Goal: Ask a question

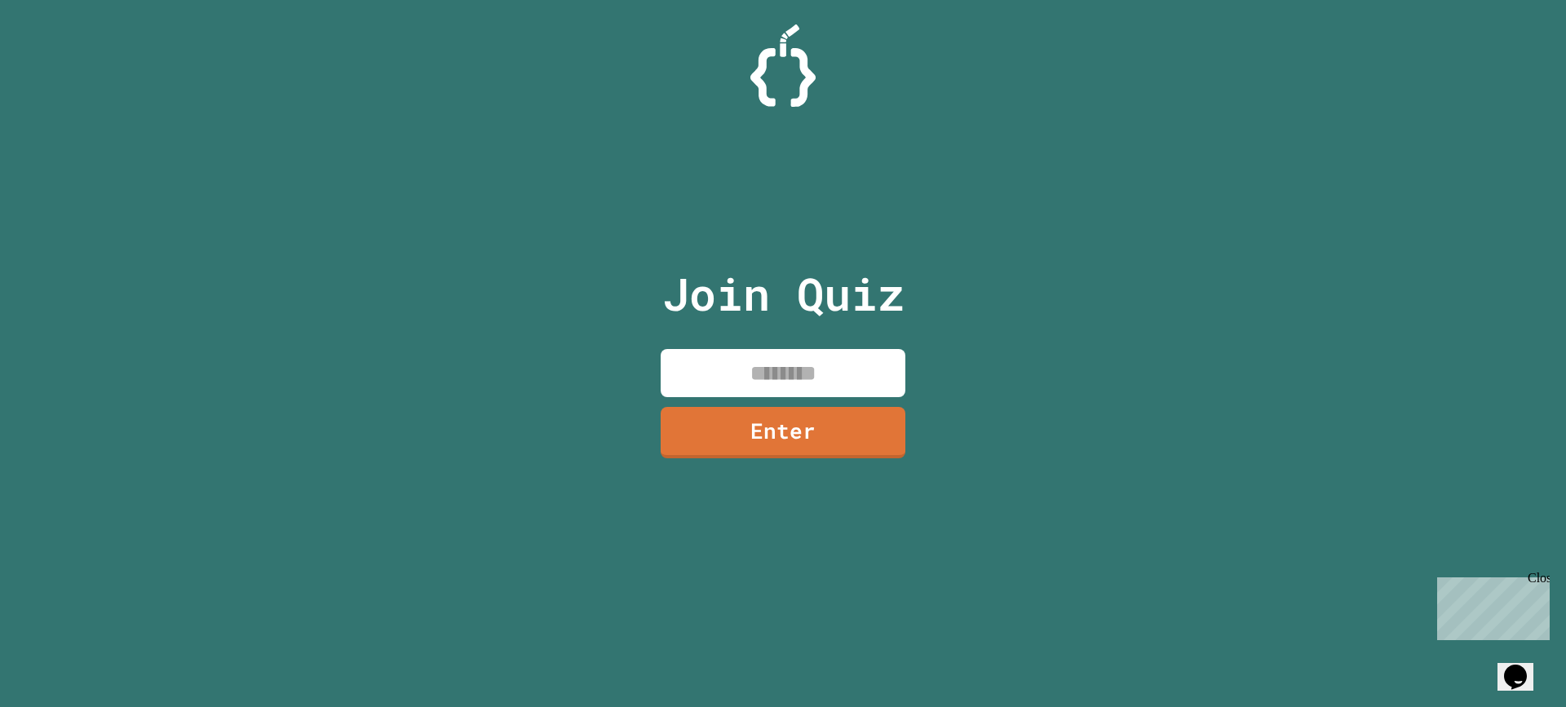
drag, startPoint x: 828, startPoint y: 392, endPoint x: 715, endPoint y: 370, distance: 115.7
click at [748, 396] on input at bounding box center [783, 373] width 245 height 48
type input "********"
click at [755, 423] on link "Enter" at bounding box center [783, 431] width 239 height 54
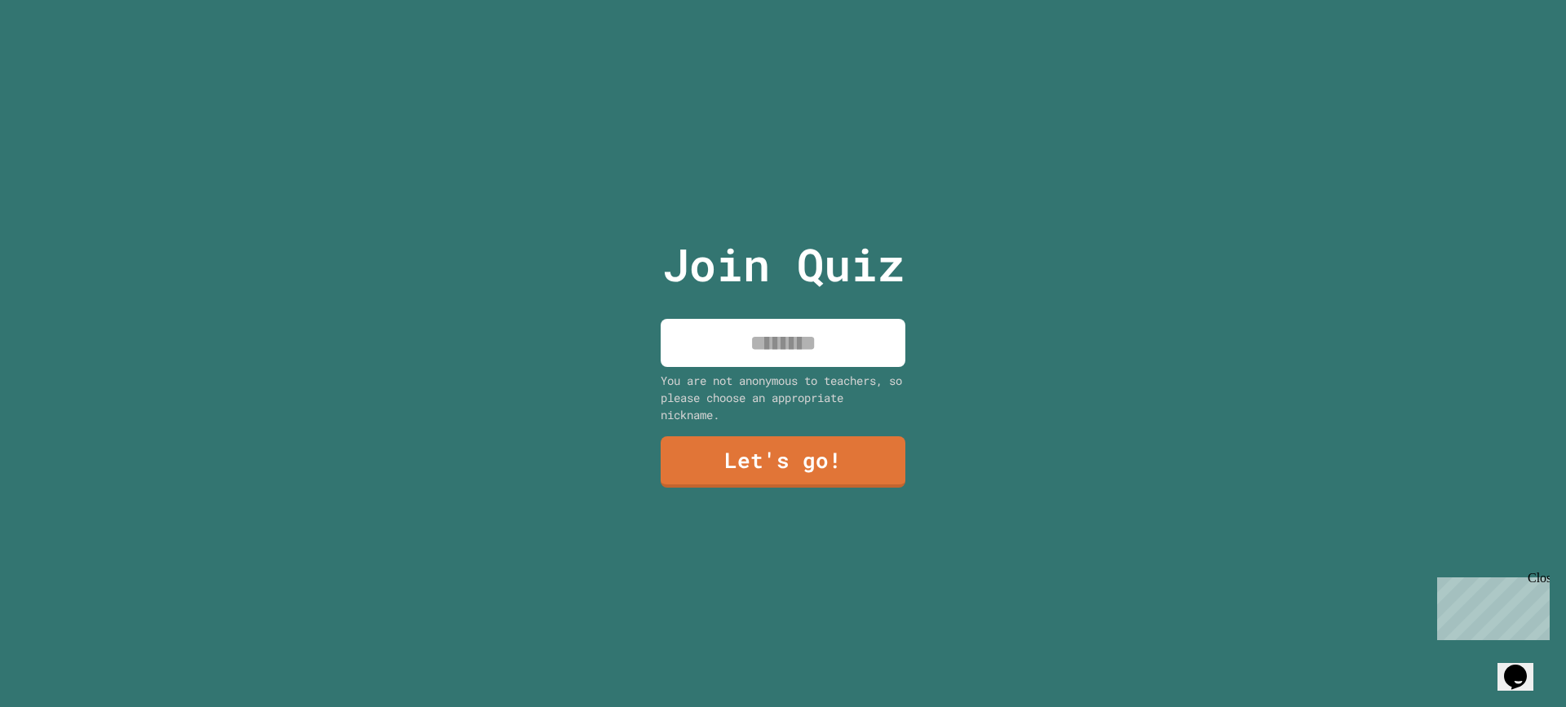
click at [759, 325] on input at bounding box center [783, 343] width 245 height 48
type input "******"
click at [737, 443] on link "Let's go!" at bounding box center [783, 460] width 222 height 54
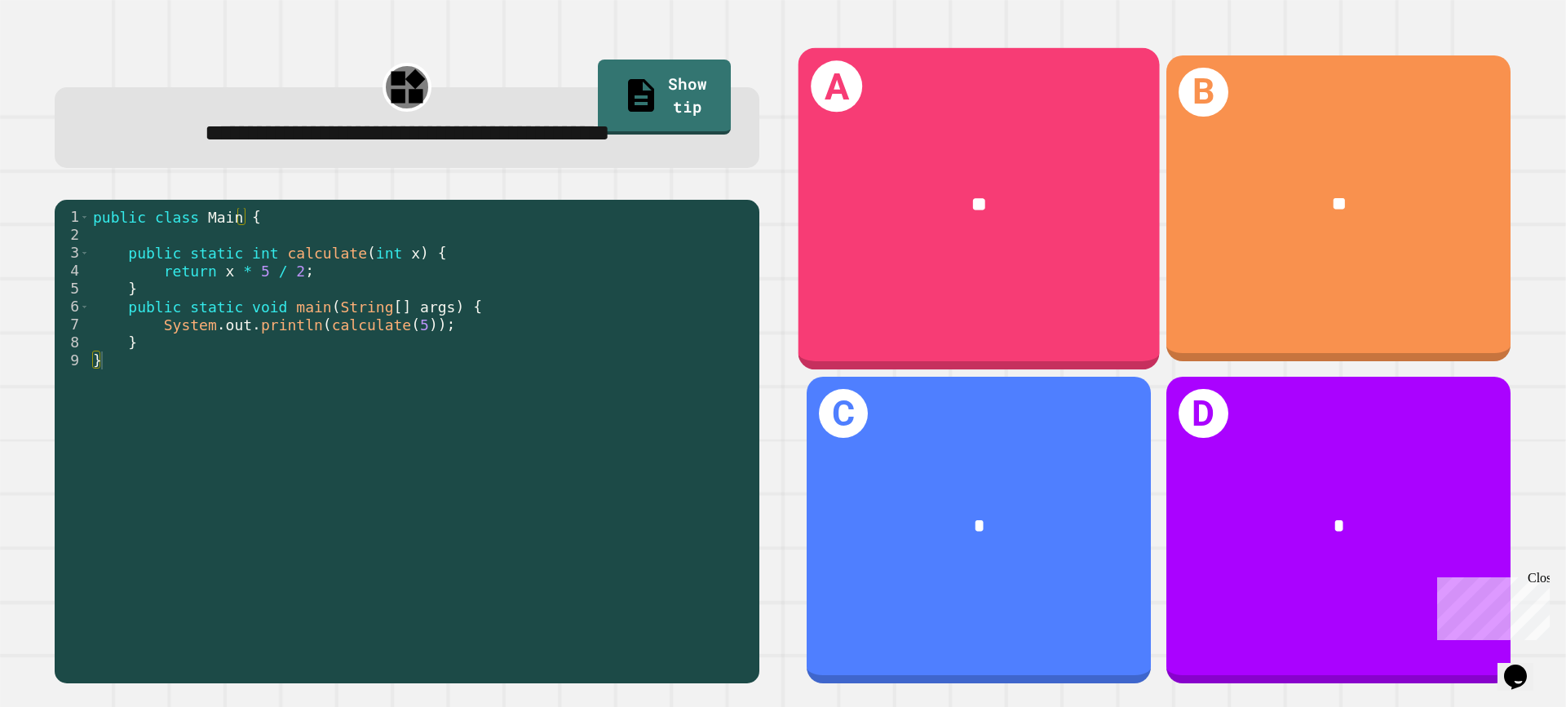
click at [1082, 199] on div "**" at bounding box center [979, 203] width 283 height 29
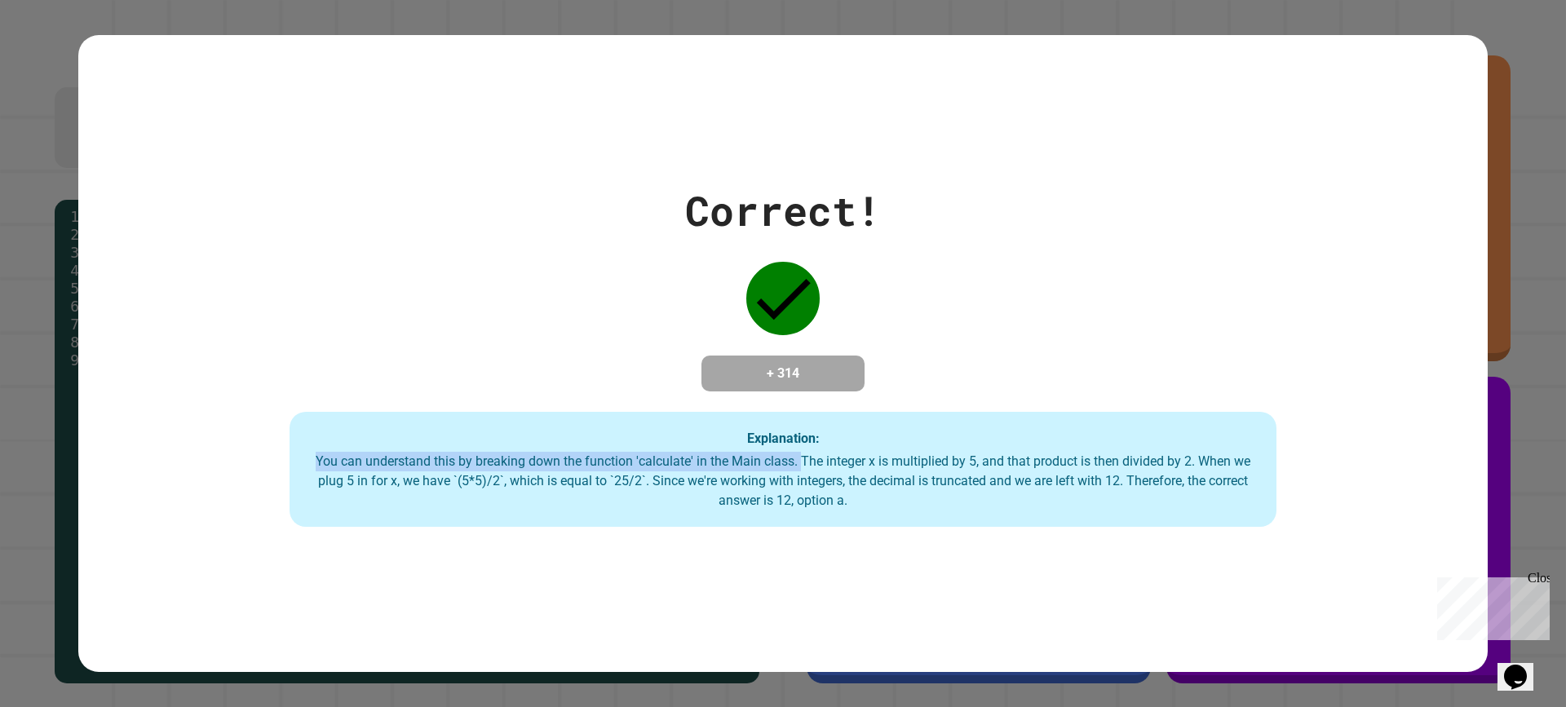
drag, startPoint x: 790, startPoint y: 461, endPoint x: 944, endPoint y: 449, distance: 153.8
click at [944, 449] on div "Explanation: You can understand this by breaking down the function 'calculate' …" at bounding box center [783, 470] width 987 height 116
click at [948, 475] on div "You can understand this by breaking down the function 'calculate' in the Main c…" at bounding box center [783, 481] width 954 height 59
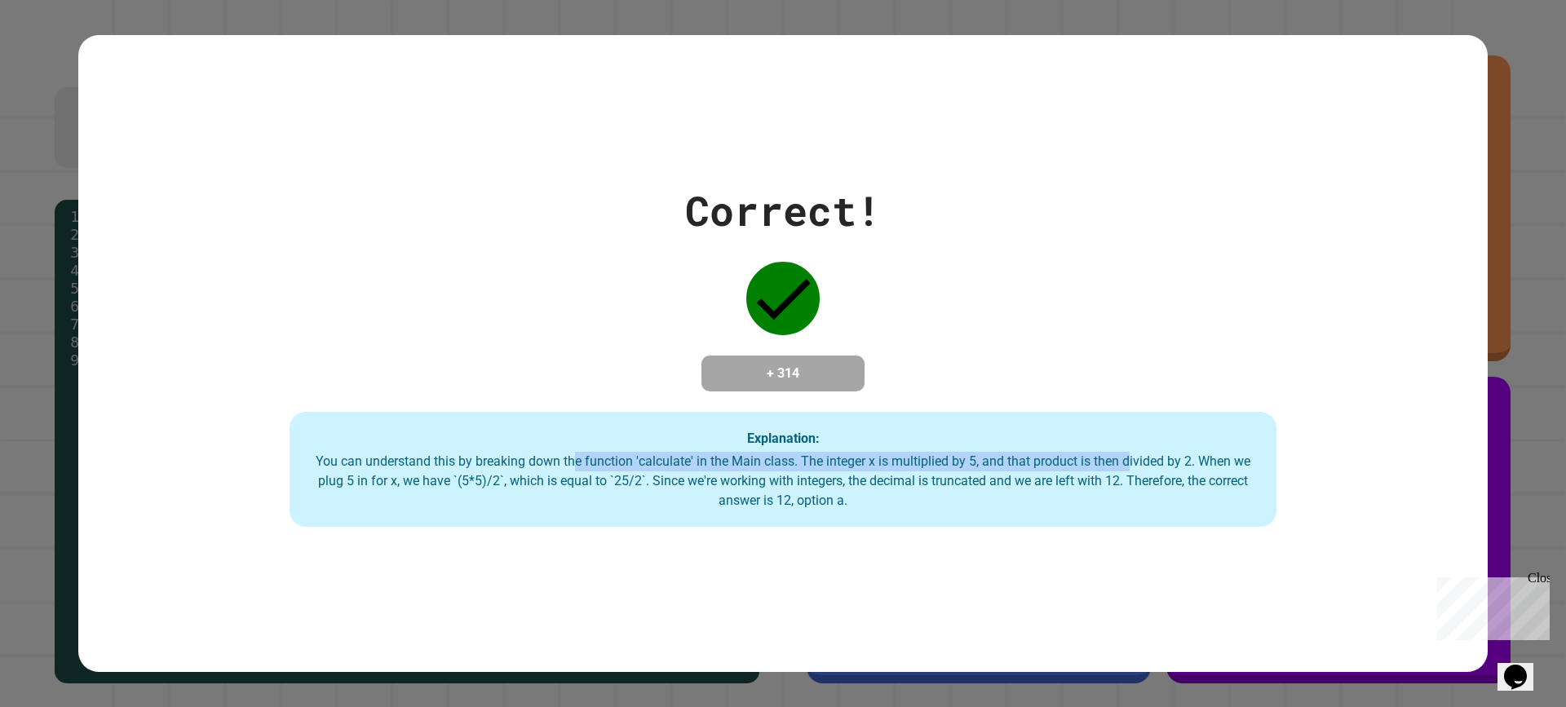
drag, startPoint x: 564, startPoint y: 458, endPoint x: 1122, endPoint y: 463, distance: 558.0
click at [1122, 463] on div "You can understand this by breaking down the function 'calculate' in the Main c…" at bounding box center [783, 481] width 954 height 59
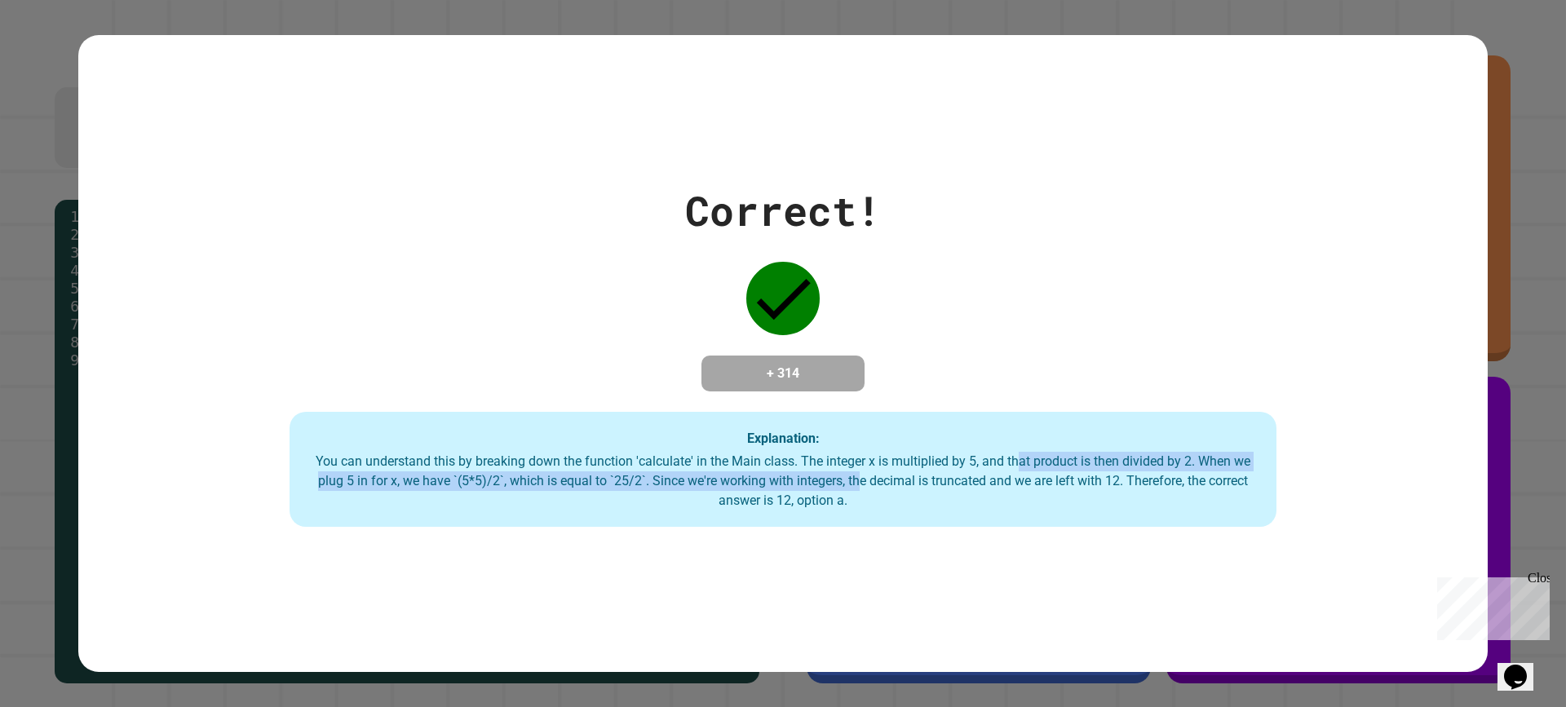
drag, startPoint x: 850, startPoint y: 479, endPoint x: 1012, endPoint y: 453, distance: 163.6
click at [1012, 453] on div "Explanation: You can understand this by breaking down the function 'calculate' …" at bounding box center [783, 470] width 987 height 116
click at [1014, 463] on div "You can understand this by breaking down the function 'calculate' in the Main c…" at bounding box center [783, 481] width 954 height 59
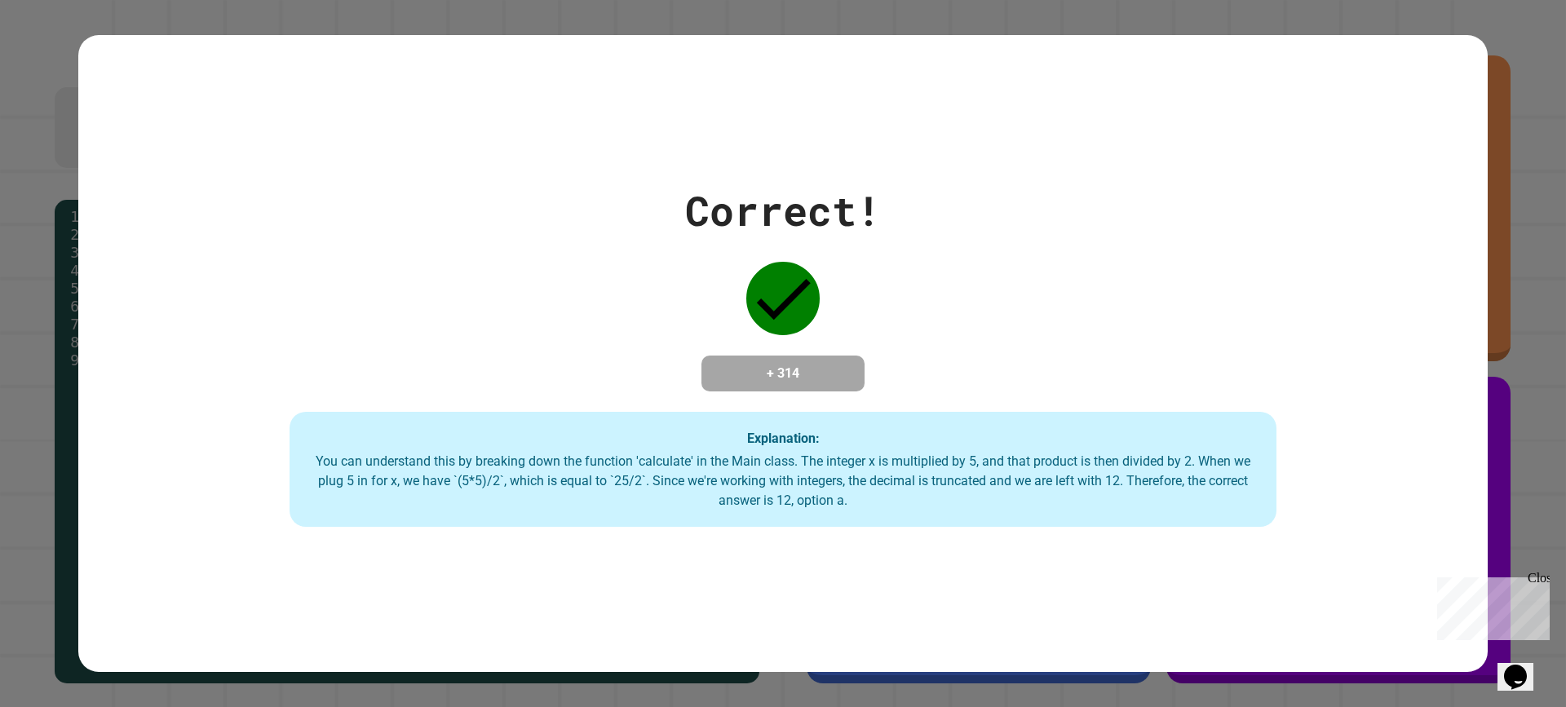
click at [1038, 474] on div "You can understand this by breaking down the function 'calculate' in the Main c…" at bounding box center [783, 481] width 954 height 59
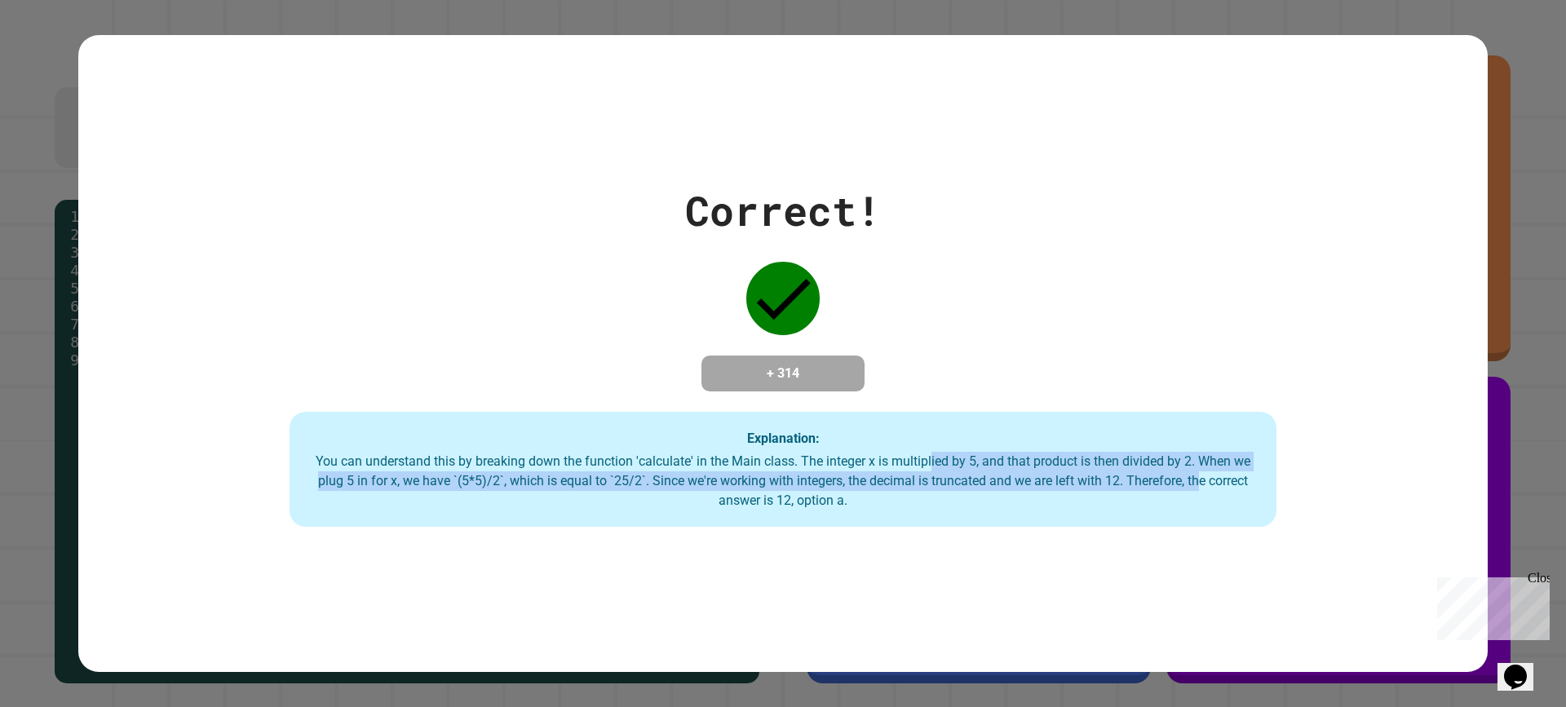
drag, startPoint x: 923, startPoint y: 464, endPoint x: 1195, endPoint y: 479, distance: 272.9
click at [1195, 479] on div "You can understand this by breaking down the function 'calculate' in the Main c…" at bounding box center [783, 481] width 954 height 59
click at [1193, 480] on div "You can understand this by breaking down the function 'calculate' in the Main c…" at bounding box center [783, 481] width 954 height 59
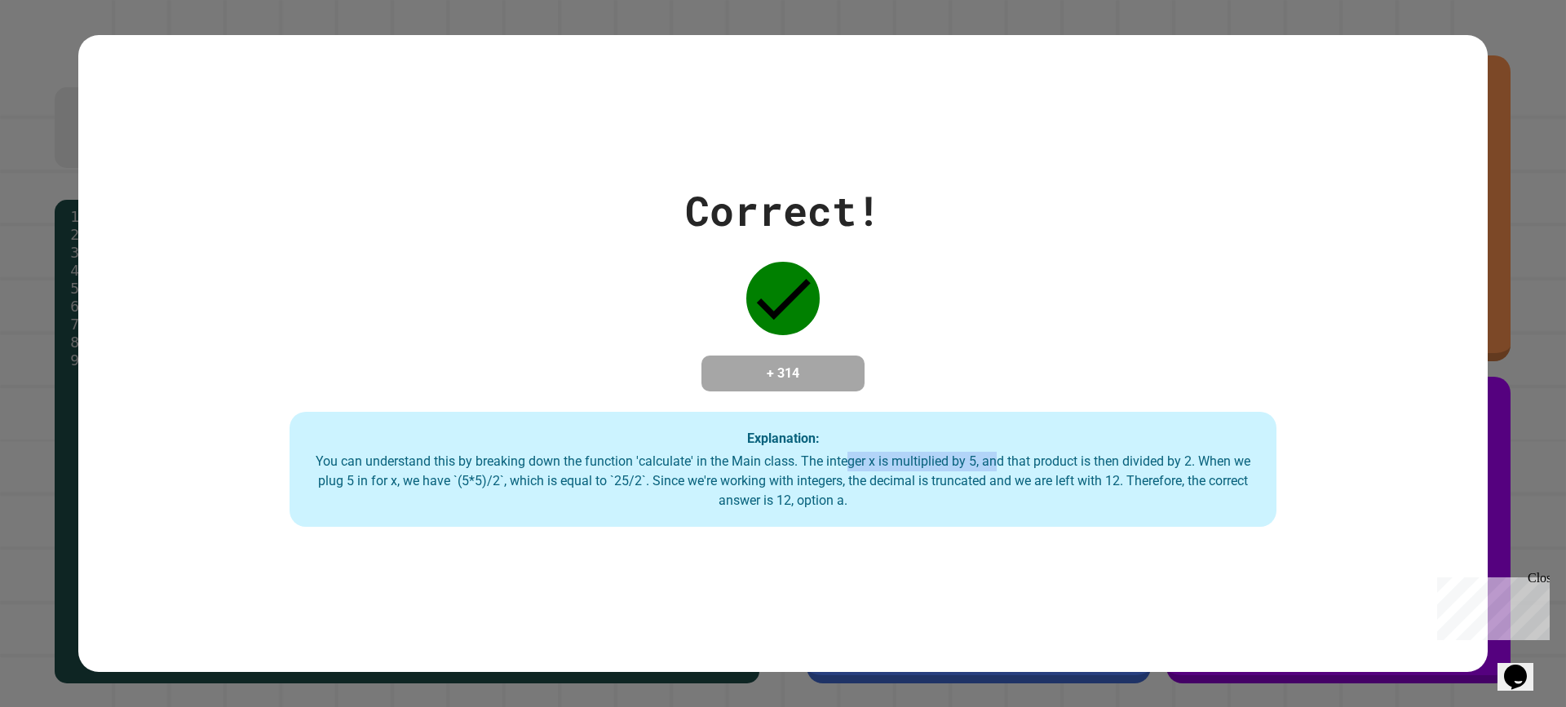
drag, startPoint x: 839, startPoint y: 470, endPoint x: 987, endPoint y: 455, distance: 148.4
click at [987, 455] on div "You can understand this by breaking down the function 'calculate' in the Main c…" at bounding box center [783, 481] width 954 height 59
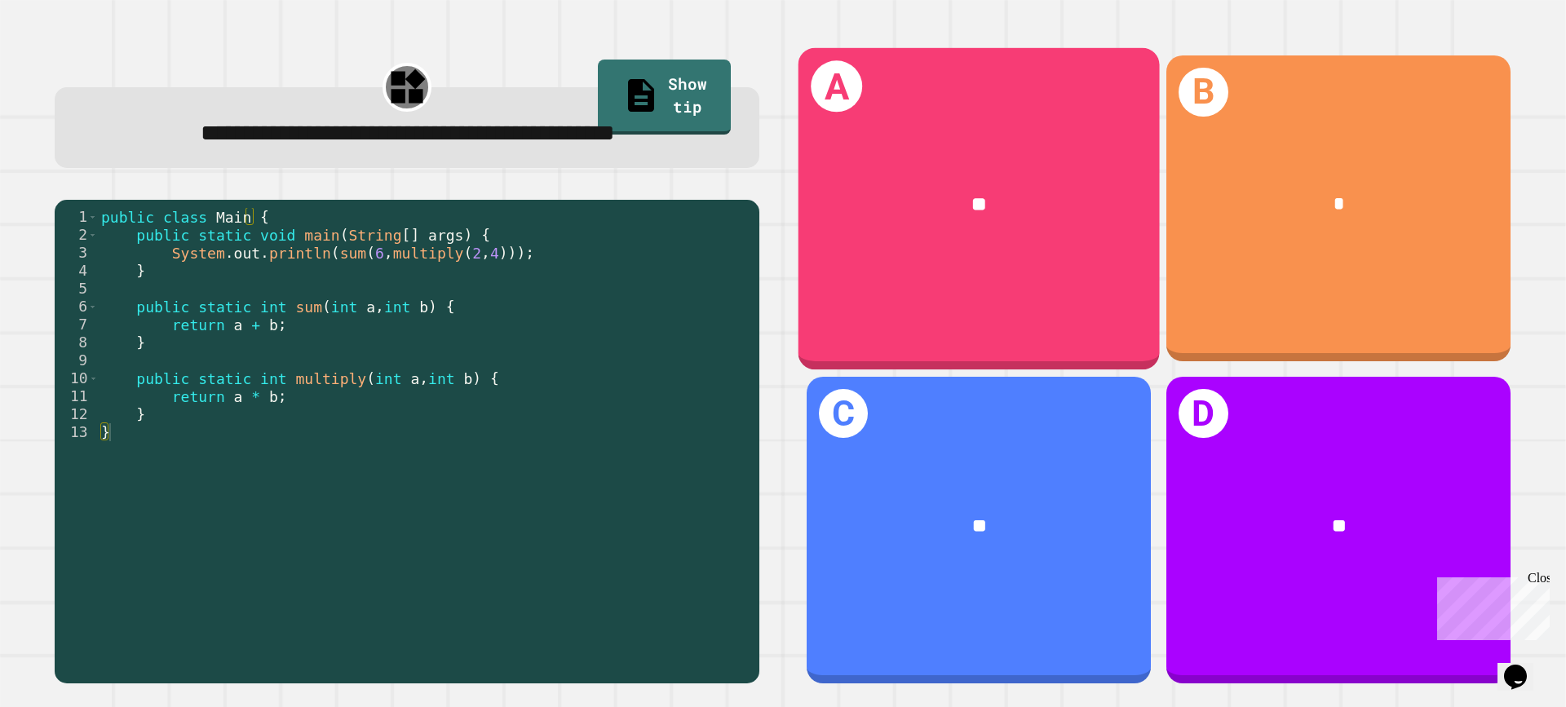
click at [872, 295] on div "A **" at bounding box center [979, 207] width 361 height 321
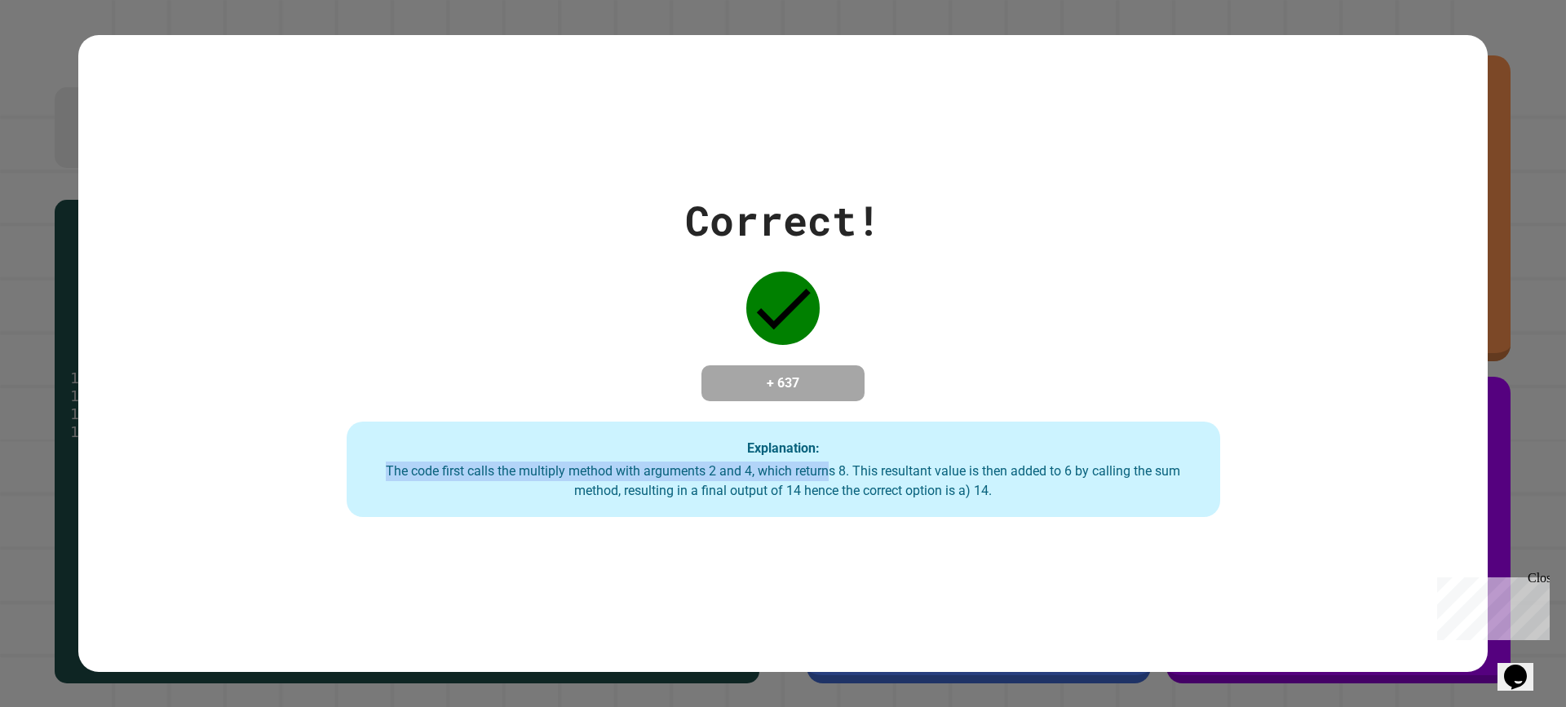
drag, startPoint x: 825, startPoint y: 467, endPoint x: 1012, endPoint y: 454, distance: 187.3
click at [1012, 454] on div "Explanation: The code first calls the multiply method with arguments 2 and 4, w…" at bounding box center [784, 470] width 874 height 96
drag, startPoint x: 1012, startPoint y: 481, endPoint x: 1118, endPoint y: 463, distance: 107.6
click at [1118, 463] on div "The code first calls the multiply method with arguments 2 and 4, which returns …" at bounding box center [783, 481] width 841 height 39
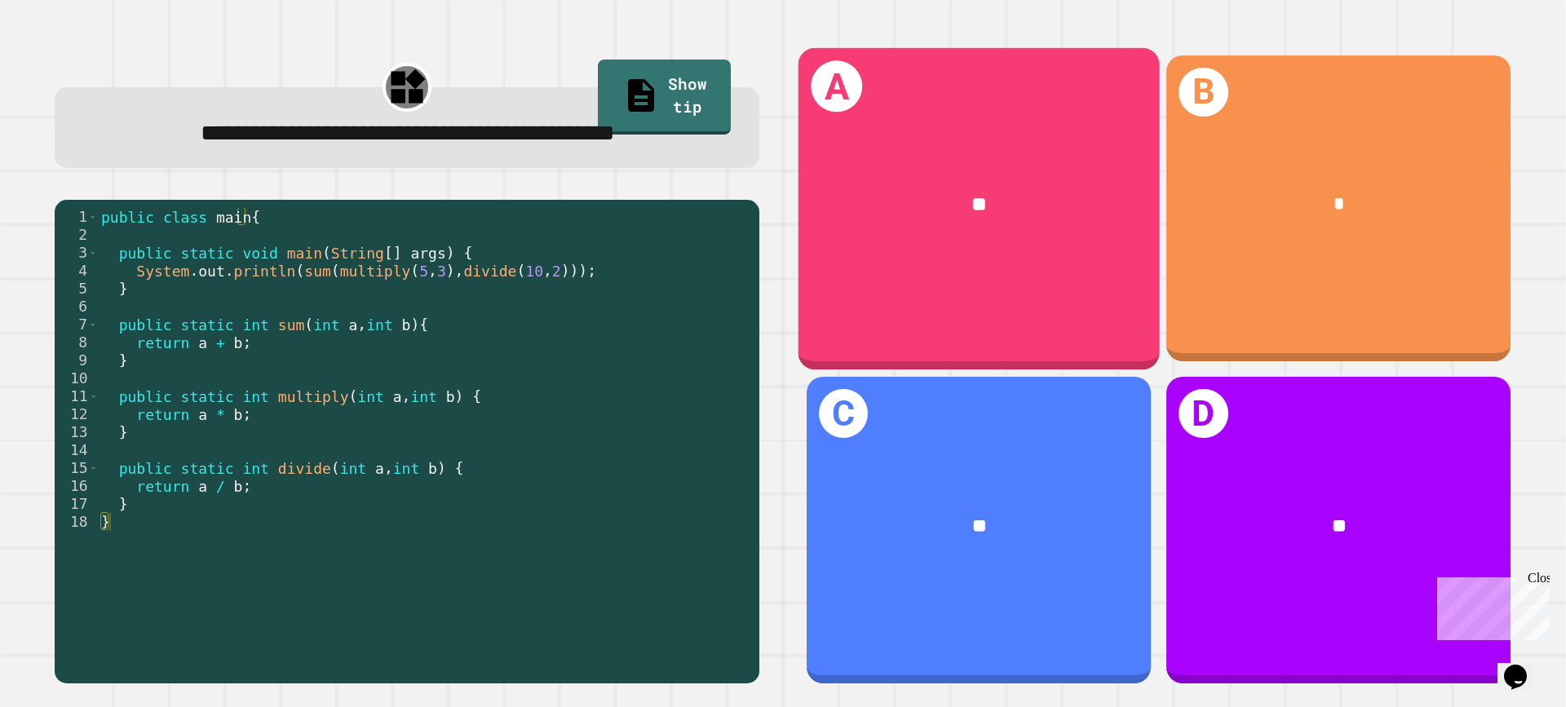
click at [903, 171] on div "**" at bounding box center [979, 204] width 361 height 107
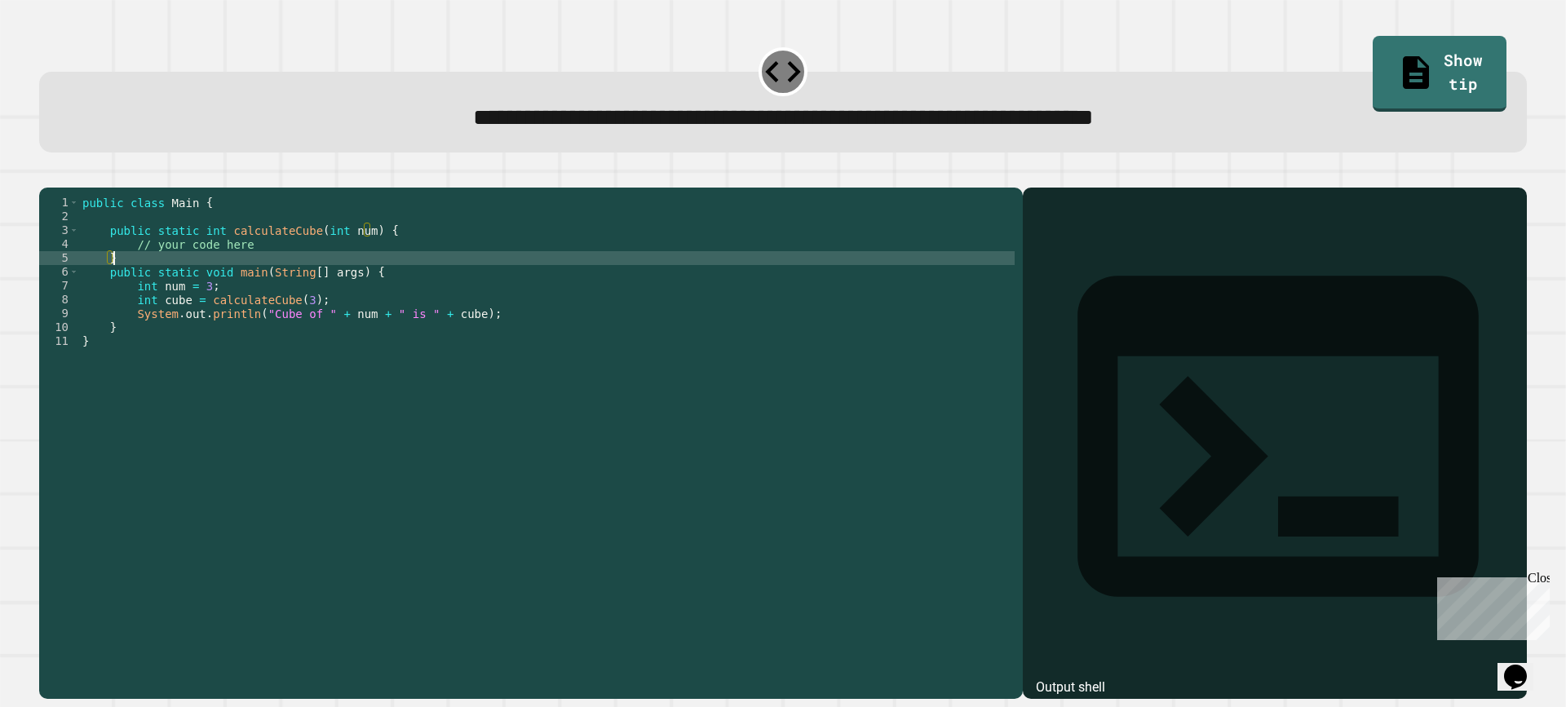
click at [247, 282] on div "public class Main { public static int calculateCube ( int num ) { // your code …" at bounding box center [547, 425] width 936 height 458
type textarea "*"
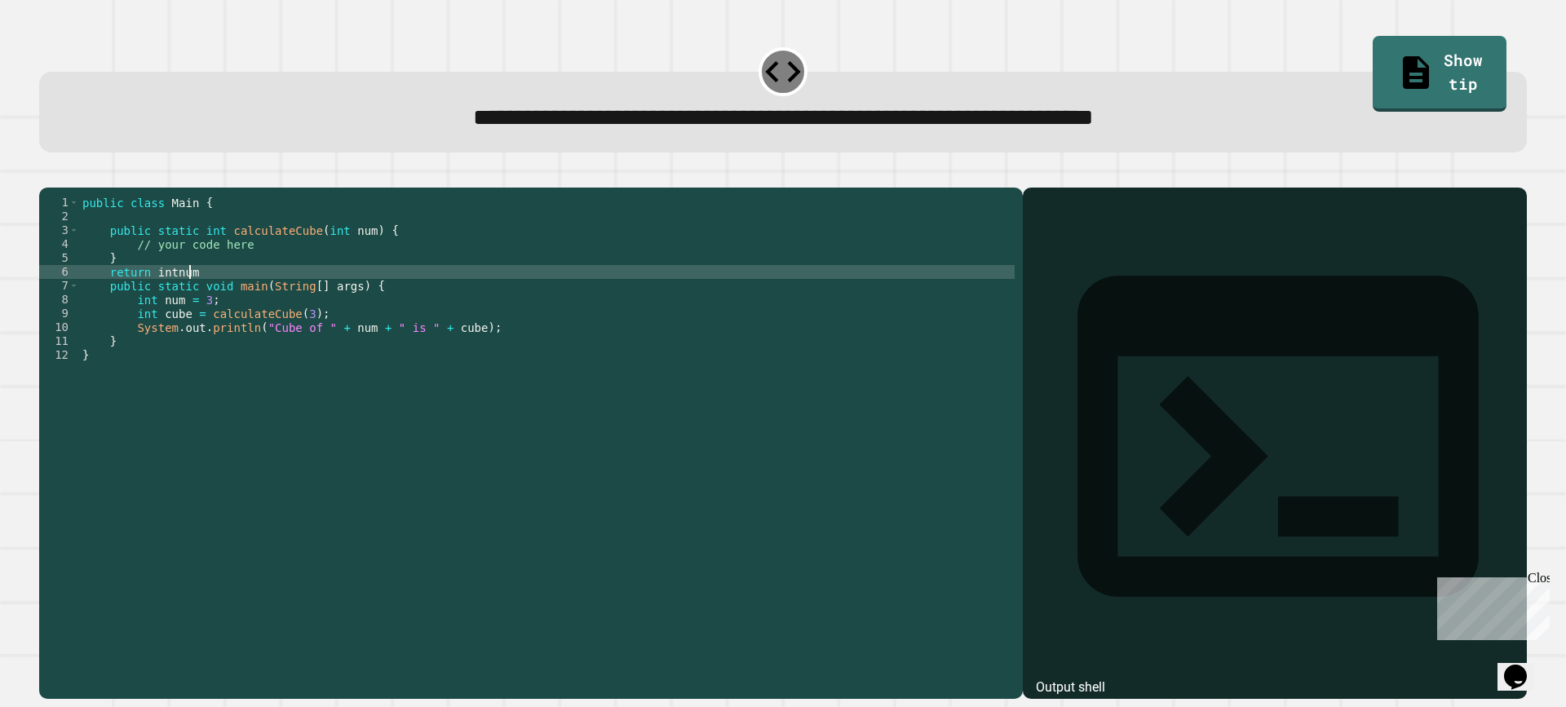
scroll to position [0, 7]
click at [77, 176] on div at bounding box center [783, 178] width 1488 height 20
click at [47, 175] on button "button" at bounding box center [47, 175] width 0 height 0
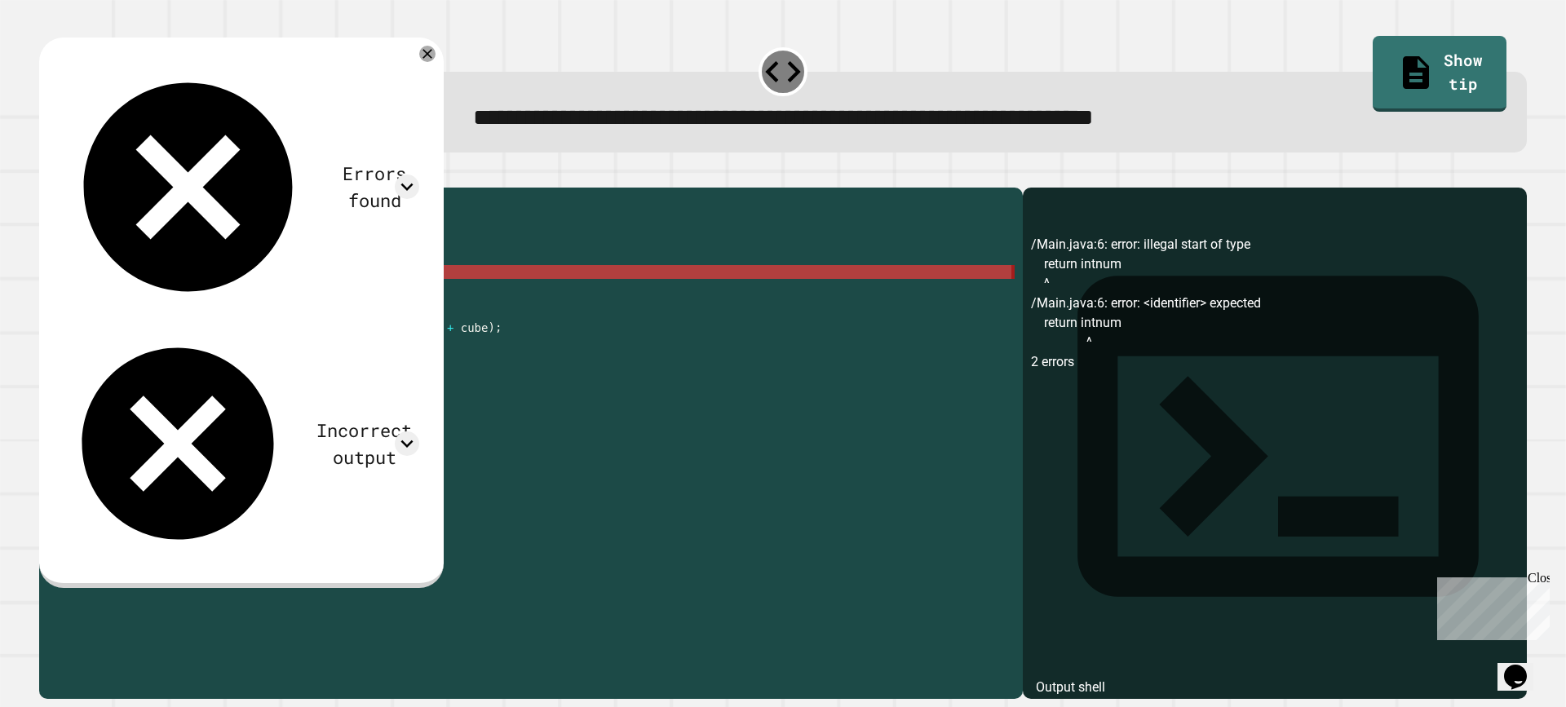
drag, startPoint x: 198, startPoint y: 299, endPoint x: 119, endPoint y: 306, distance: 79.5
click at [119, 306] on div "public class Main { public static int calculateCube ( int num ) { // your code …" at bounding box center [547, 425] width 936 height 458
click at [112, 296] on div "public class Main { public static int calculateCube ( int num ) { // your code …" at bounding box center [547, 425] width 936 height 458
click at [268, 298] on div "public class Main { public static int calculateCube ( int num ) { // your code …" at bounding box center [547, 425] width 936 height 458
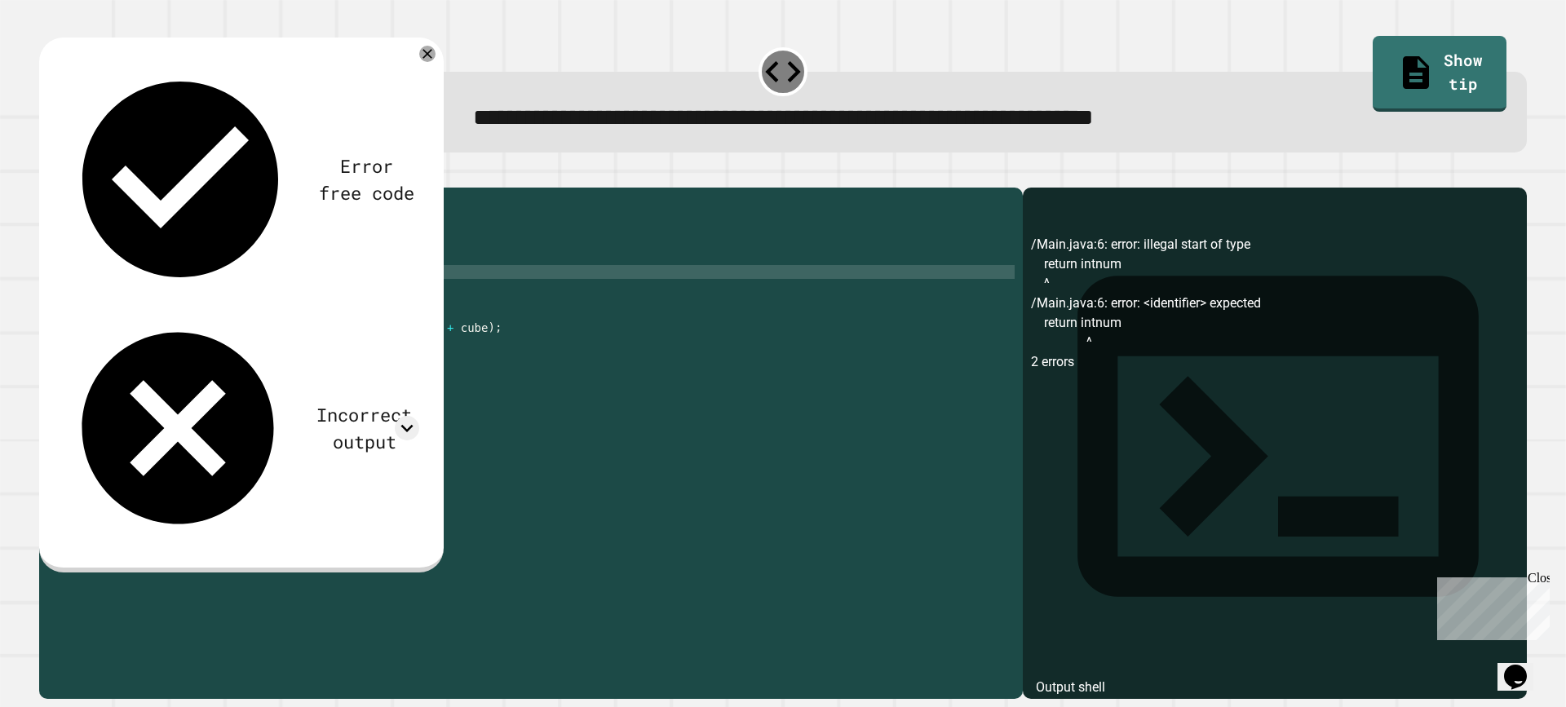
type textarea "*"
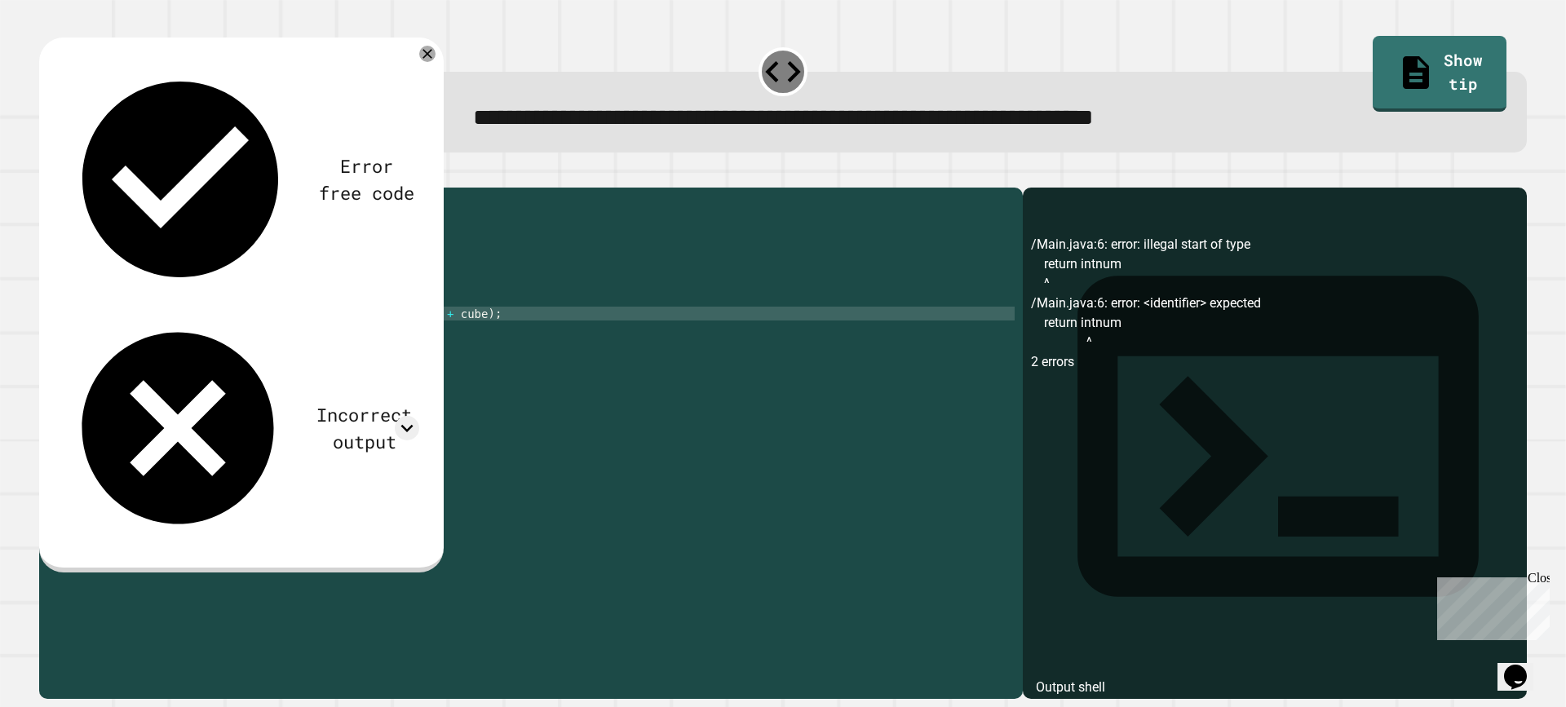
click at [356, 332] on div "public class Main { public static int calculateCube ( int num ) { // your code …" at bounding box center [547, 425] width 936 height 458
click at [361, 321] on div "public class Main { public static int calculateCube ( int num ) { // your code …" at bounding box center [547, 425] width 936 height 458
type textarea "**********"
paste textarea "*"
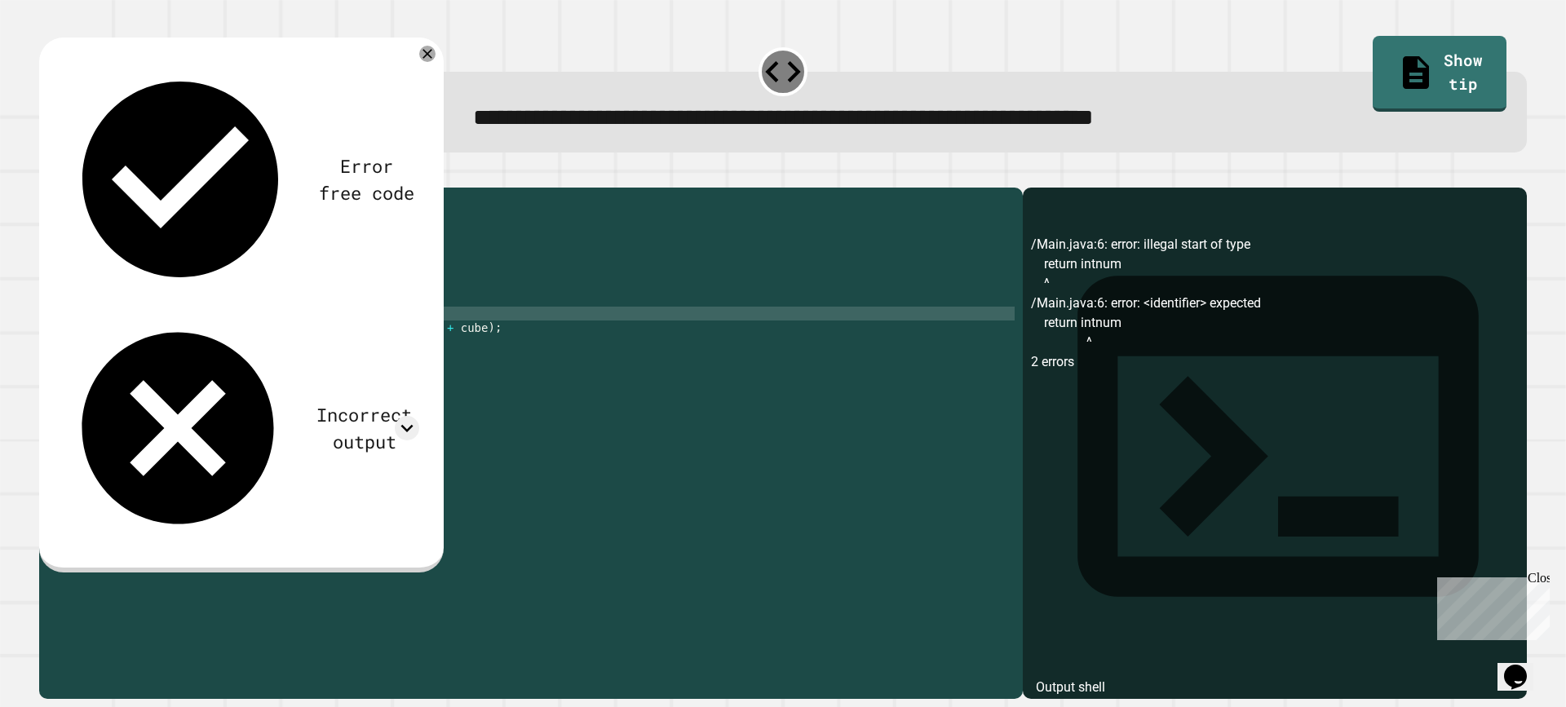
scroll to position [0, 7]
click at [47, 175] on button "button" at bounding box center [47, 175] width 0 height 0
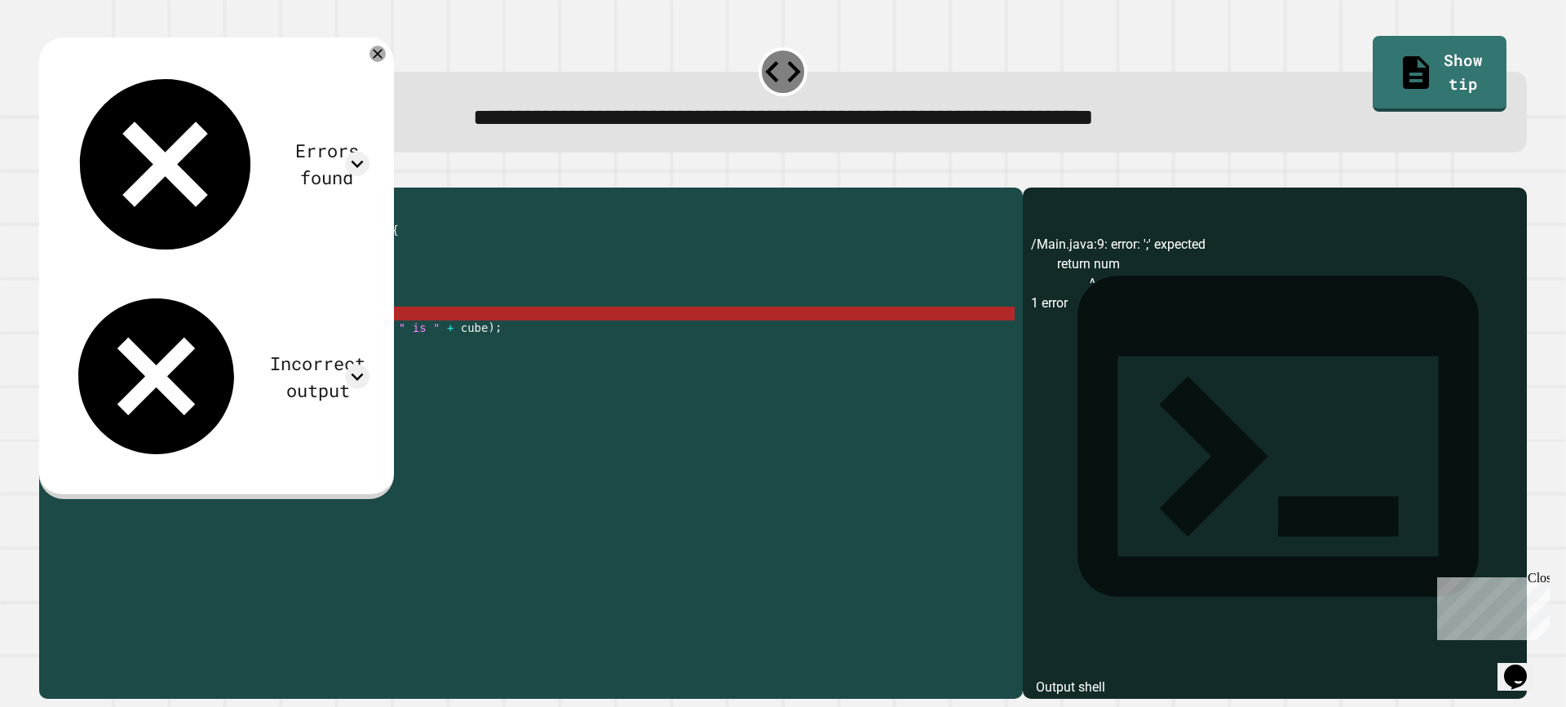
click at [221, 340] on div "public class Main { public static int calculateCube ( int num ) { // your code …" at bounding box center [547, 425] width 936 height 458
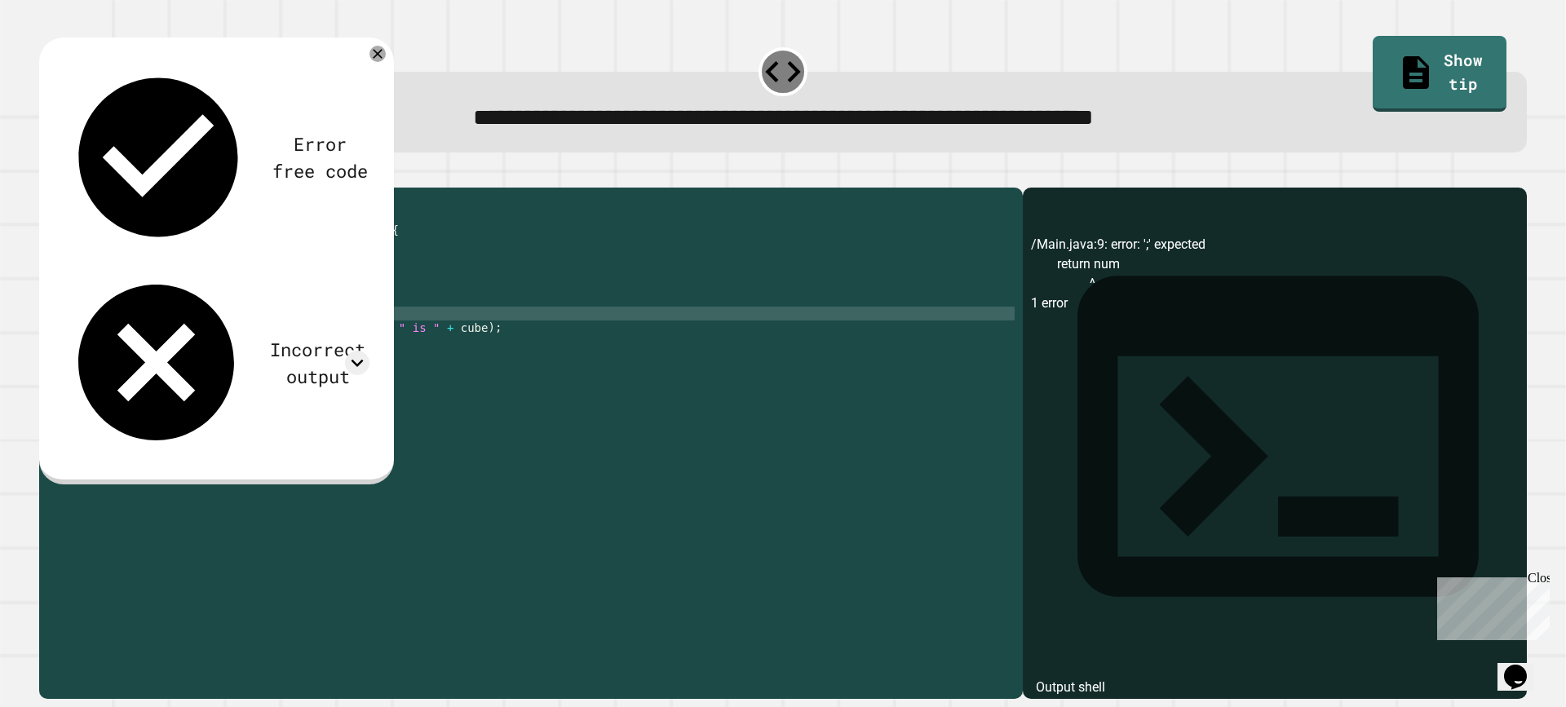
click at [47, 175] on icon "button" at bounding box center [47, 175] width 0 height 0
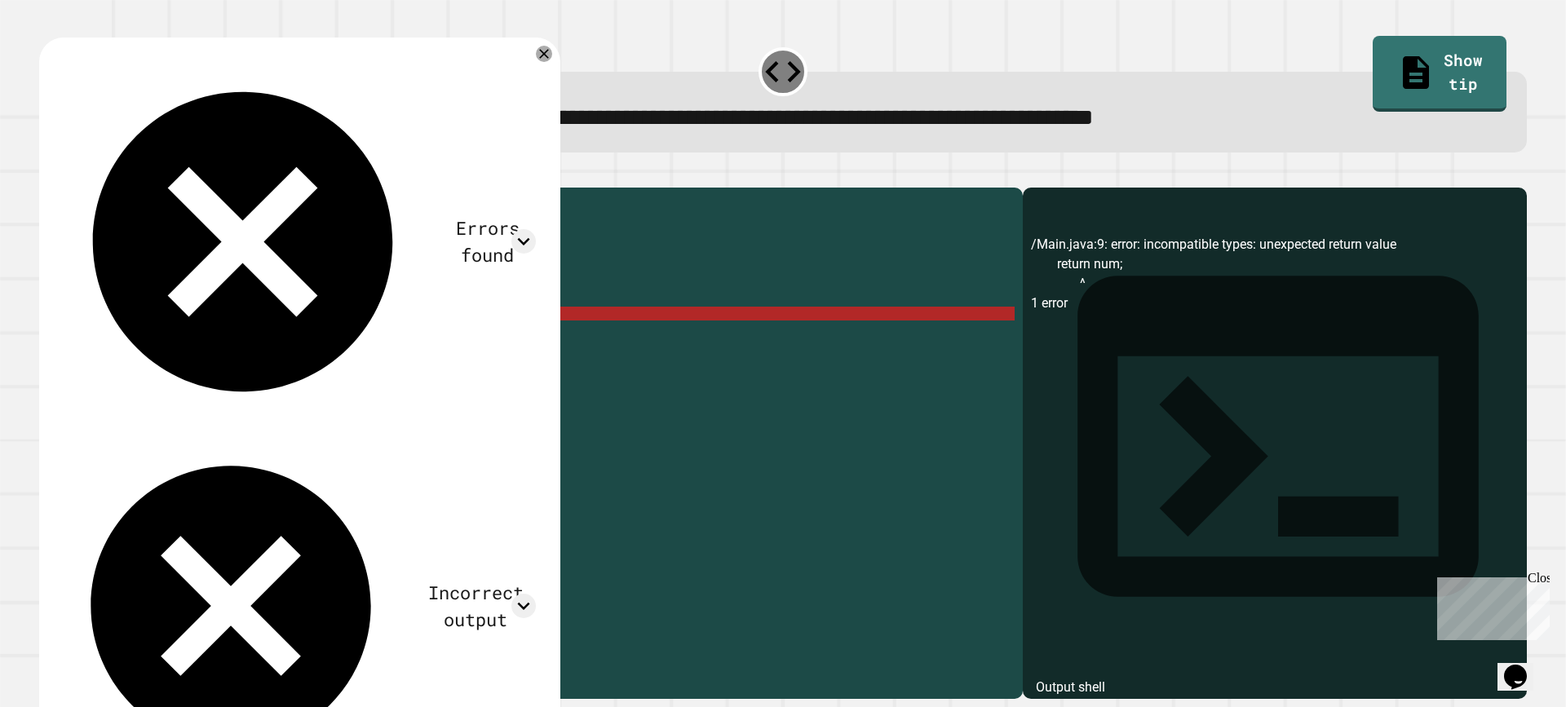
click at [175, 339] on div "public class Main { public static int calculateCube ( int num ) { // your code …" at bounding box center [547, 425] width 936 height 458
click at [194, 340] on div "public class Main { public static int calculateCube ( int num ) { // your code …" at bounding box center [547, 425] width 936 height 458
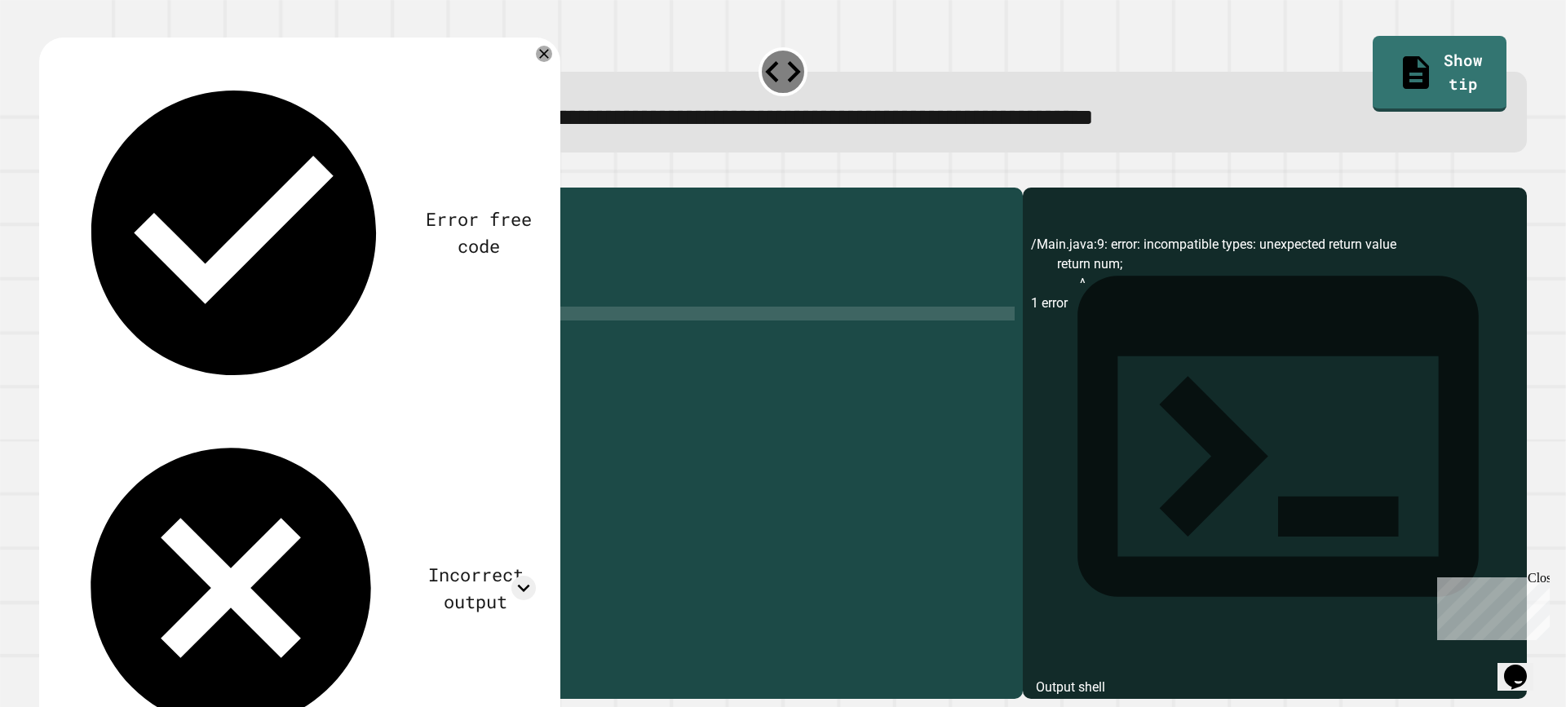
scroll to position [0, 8]
type textarea "**********"
click at [47, 175] on button "button" at bounding box center [47, 175] width 0 height 0
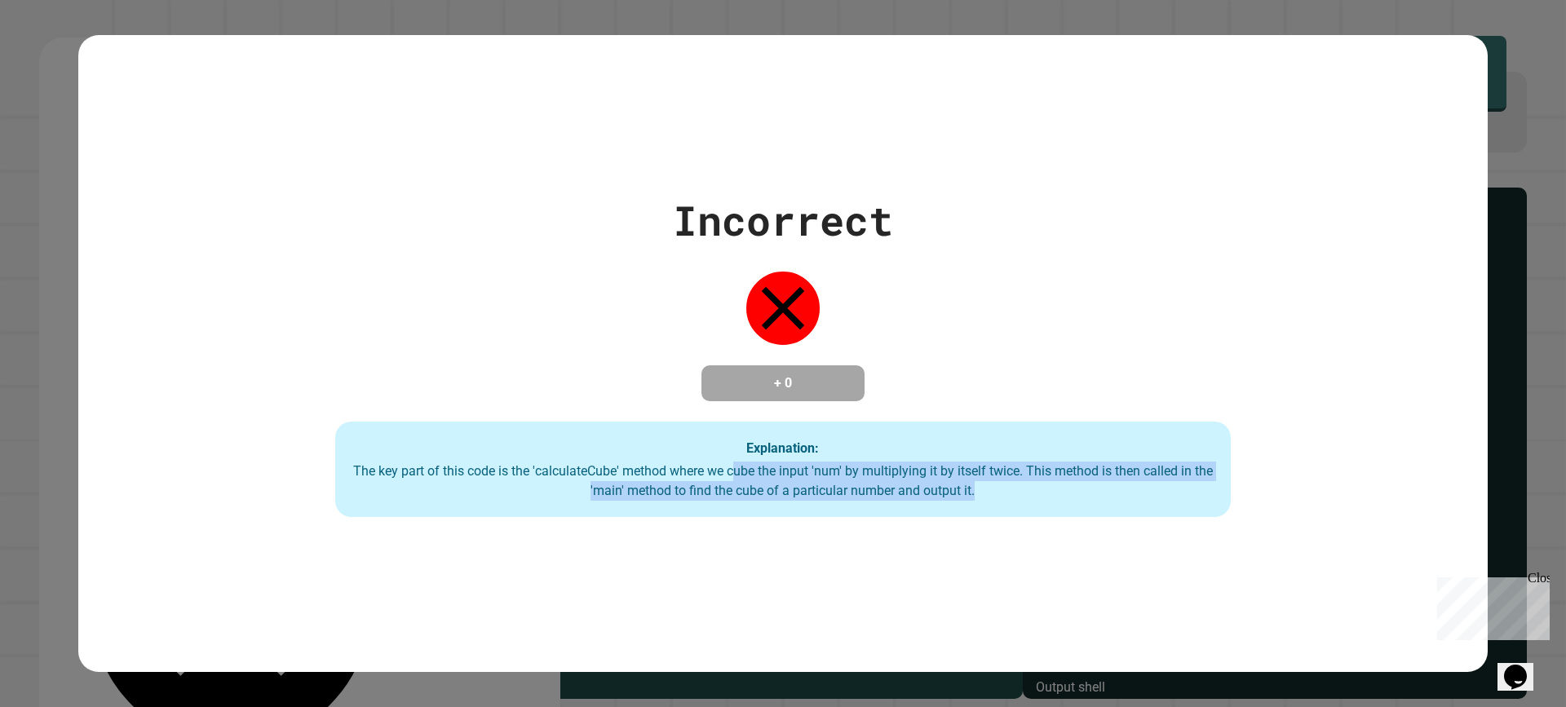
drag, startPoint x: 728, startPoint y: 474, endPoint x: 1098, endPoint y: 489, distance: 369.8
click at [1098, 489] on div "The key part of this code is the 'calculateCube' method where we cube the input…" at bounding box center [783, 481] width 863 height 39
click at [1114, 507] on div "Explanation: The key part of this code is the 'calculateCube' method where we c…" at bounding box center [783, 470] width 896 height 96
click at [967, 521] on div "Incorrect + 0 Explanation: The key part of this code is the 'calculateCube' met…" at bounding box center [783, 353] width 1410 height 636
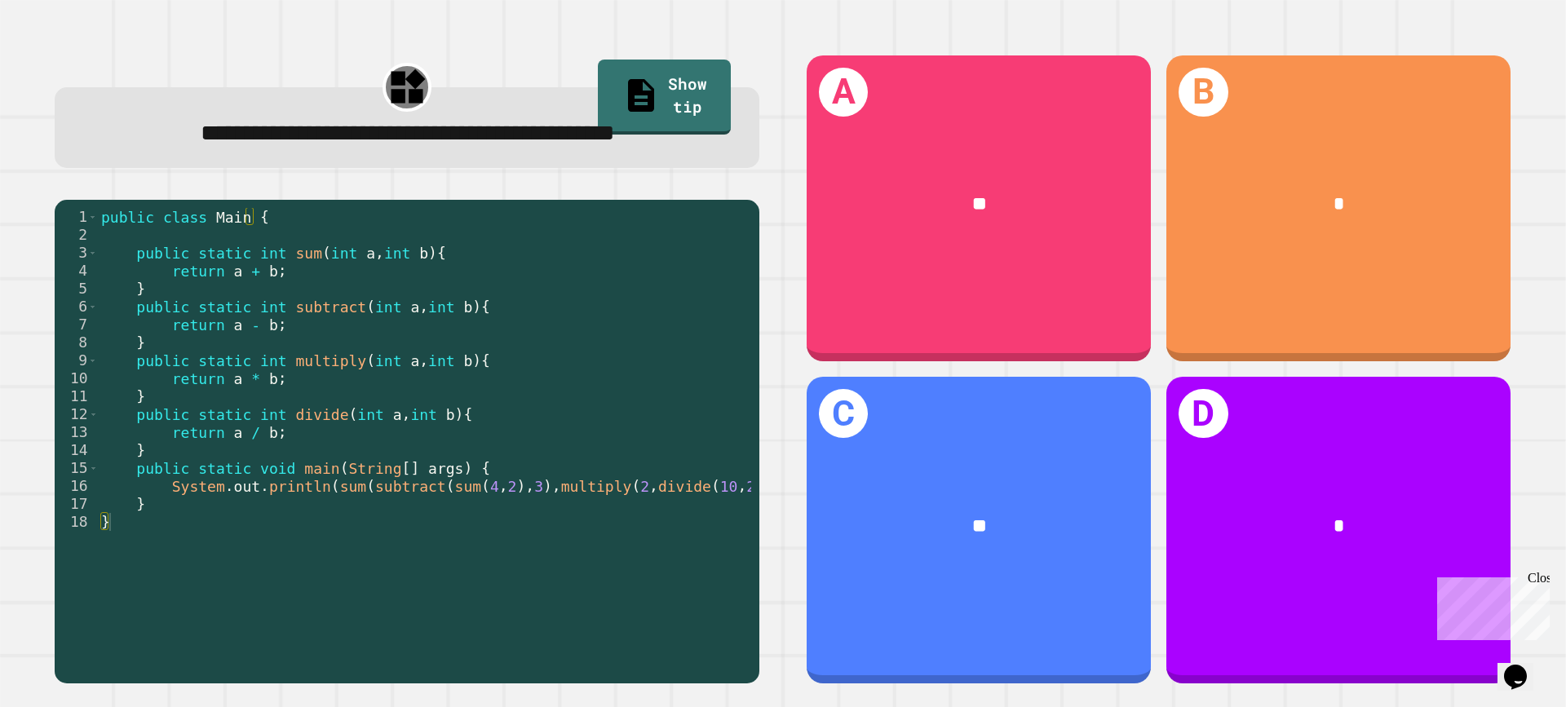
scroll to position [0, 26]
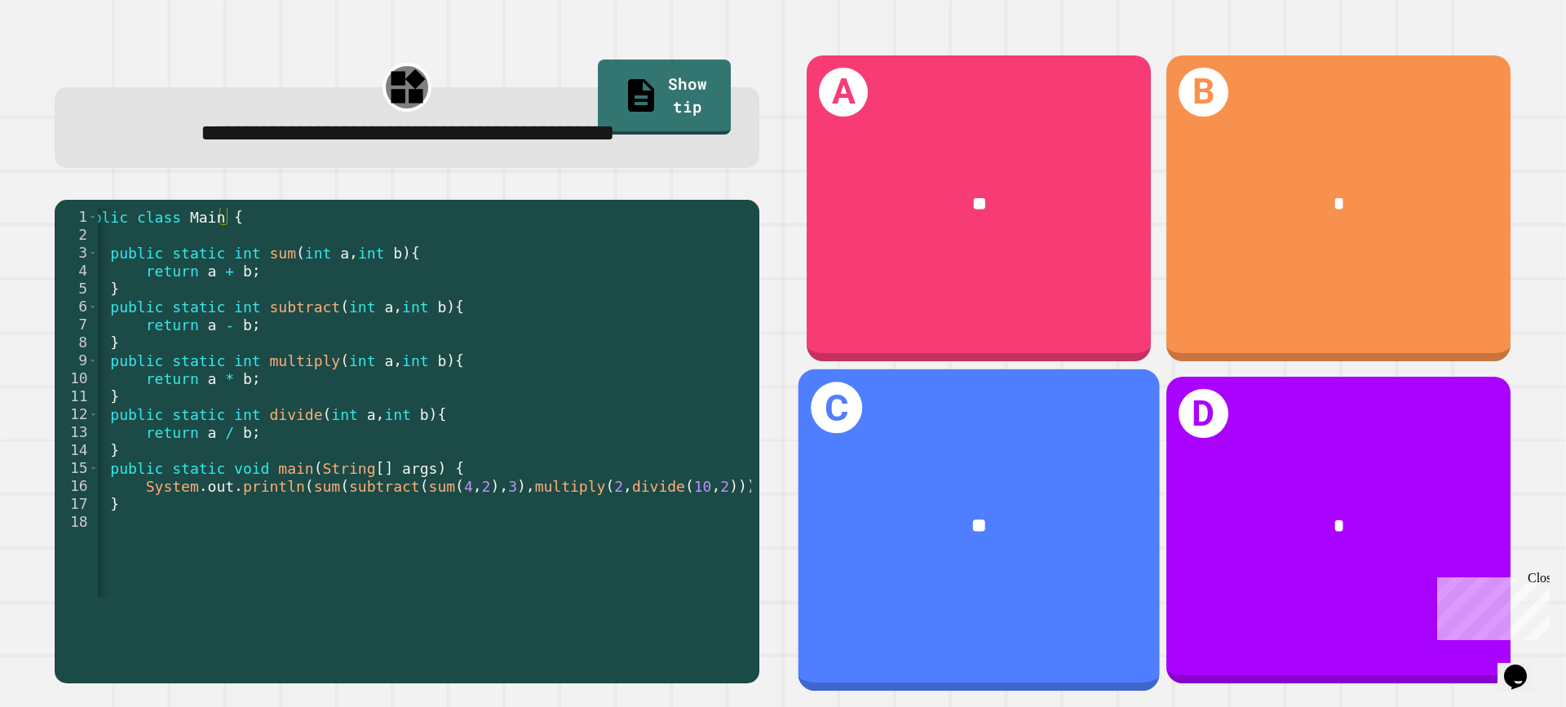
click at [883, 545] on div "**" at bounding box center [979, 525] width 361 height 107
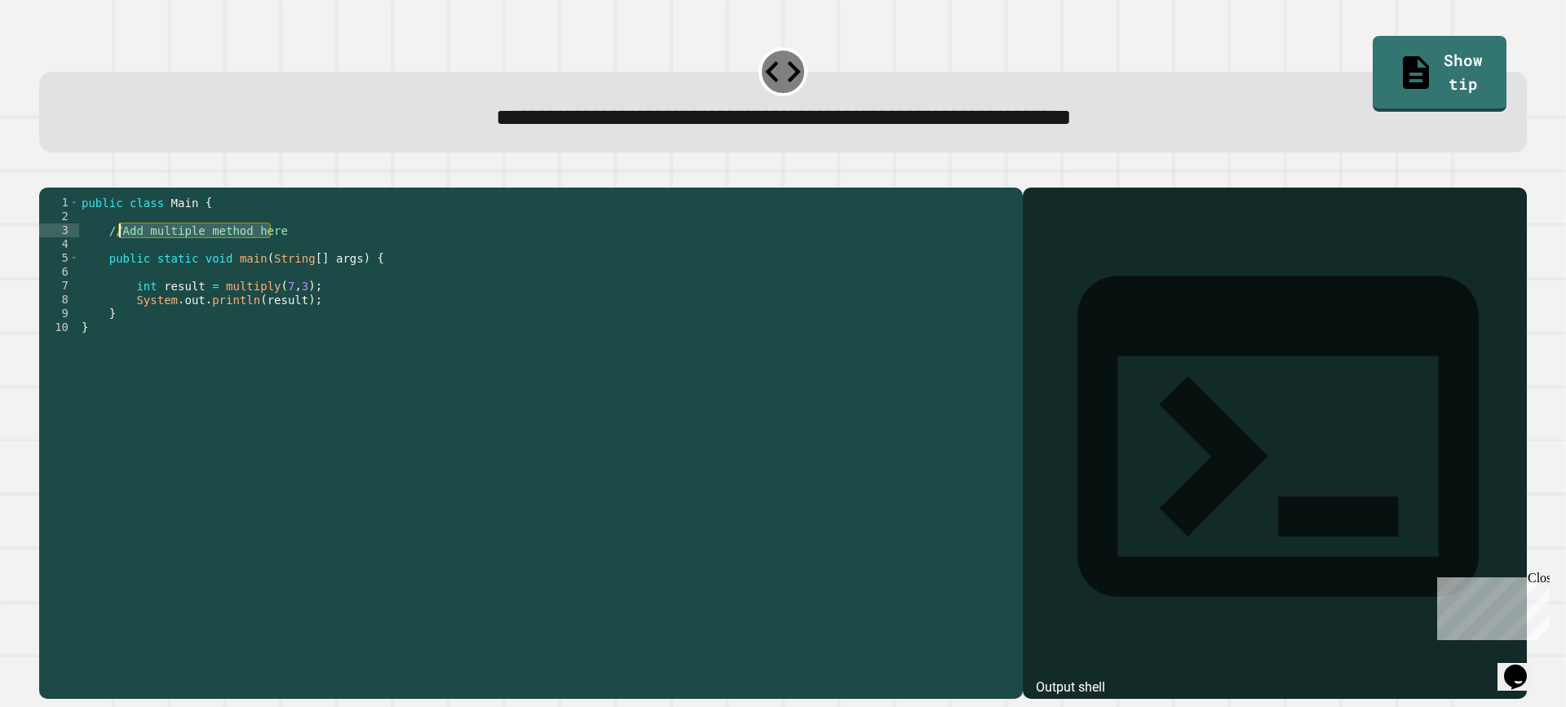
drag, startPoint x: 280, startPoint y: 257, endPoint x: 96, endPoint y: 241, distance: 184.2
click at [96, 241] on div "public class Main { //Add multiple method here public static void main ( String…" at bounding box center [546, 425] width 936 height 458
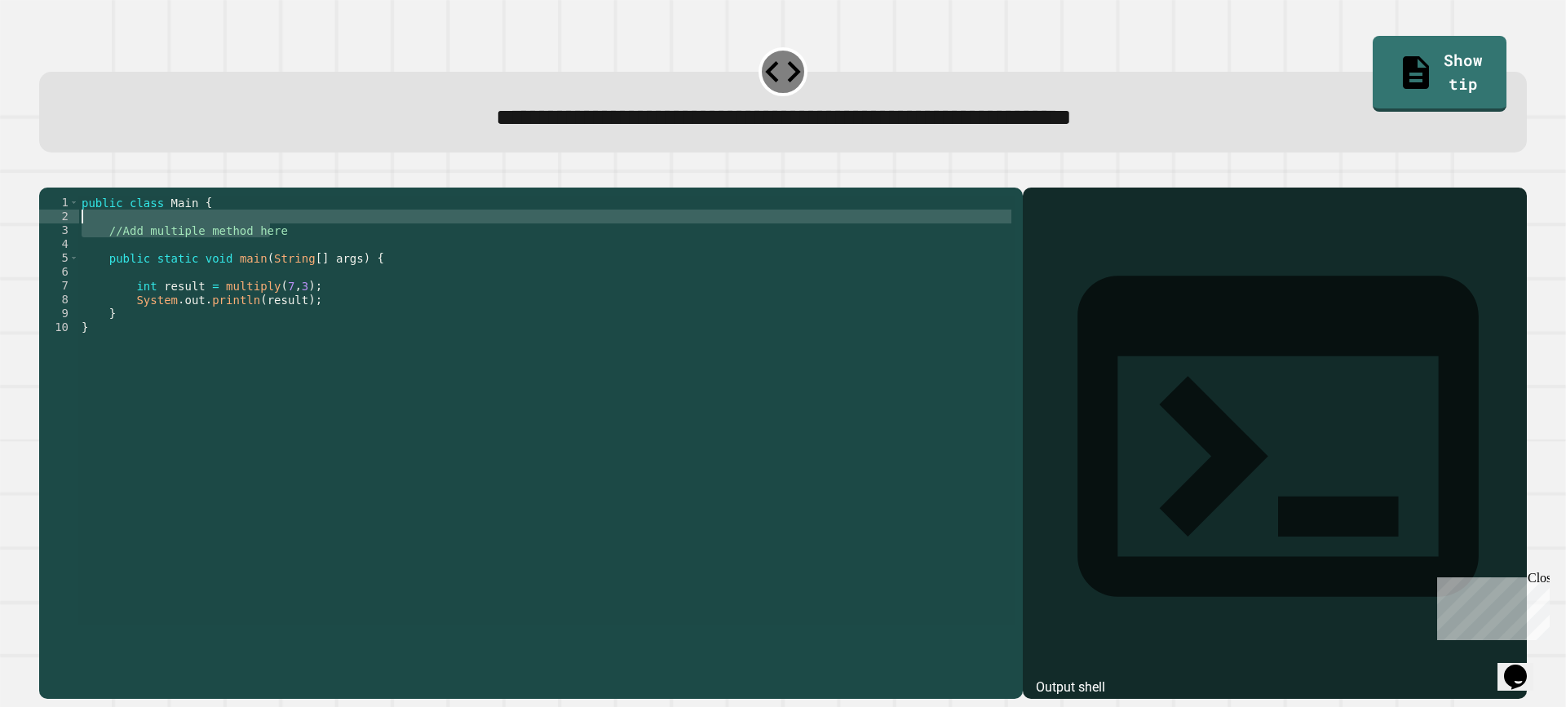
click at [108, 261] on div "public class Main { //Add multiple method here public static void main ( String…" at bounding box center [546, 411] width 936 height 430
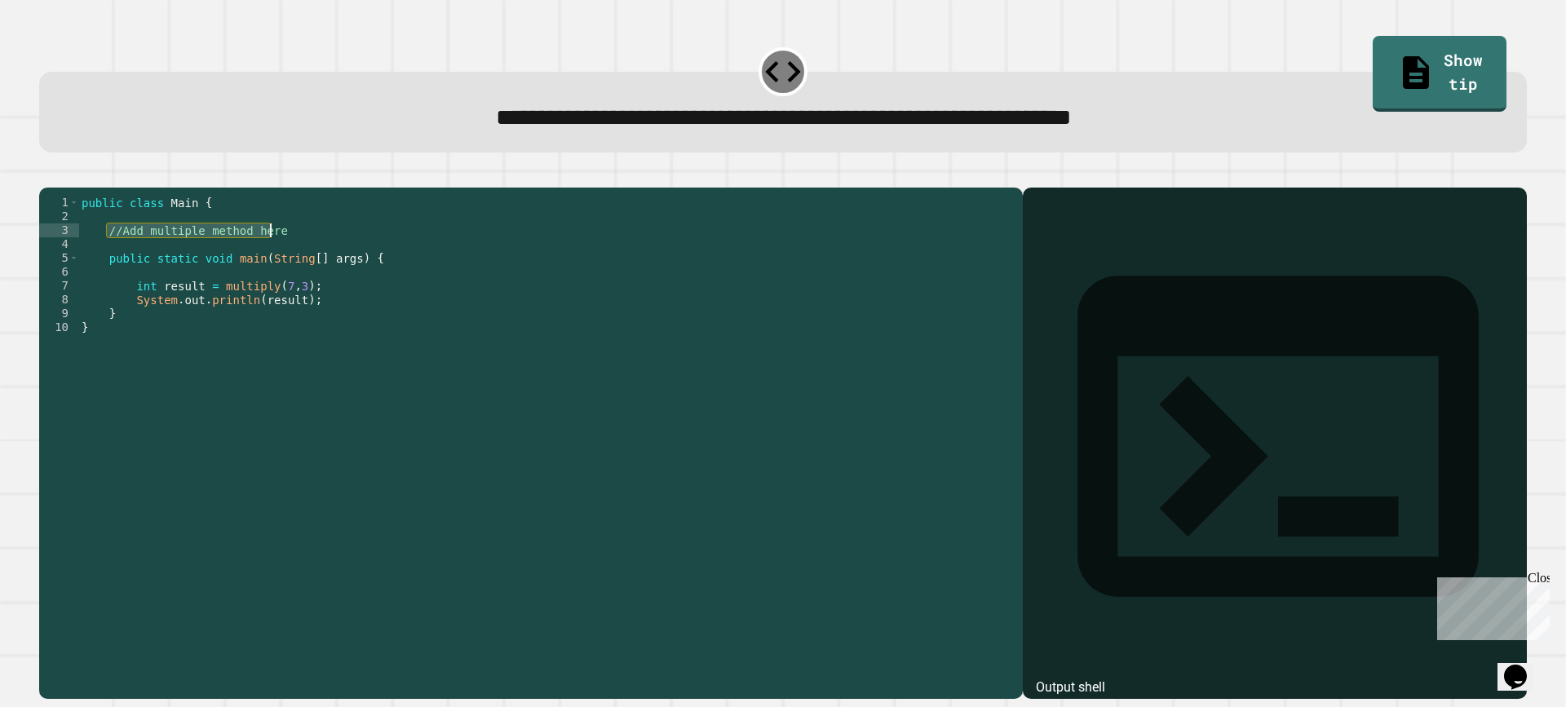
drag, startPoint x: 107, startPoint y: 253, endPoint x: 363, endPoint y: 259, distance: 256.2
click at [363, 259] on div "public class Main { //Add multiple method here public static void main ( String…" at bounding box center [546, 425] width 936 height 458
type textarea "**********"
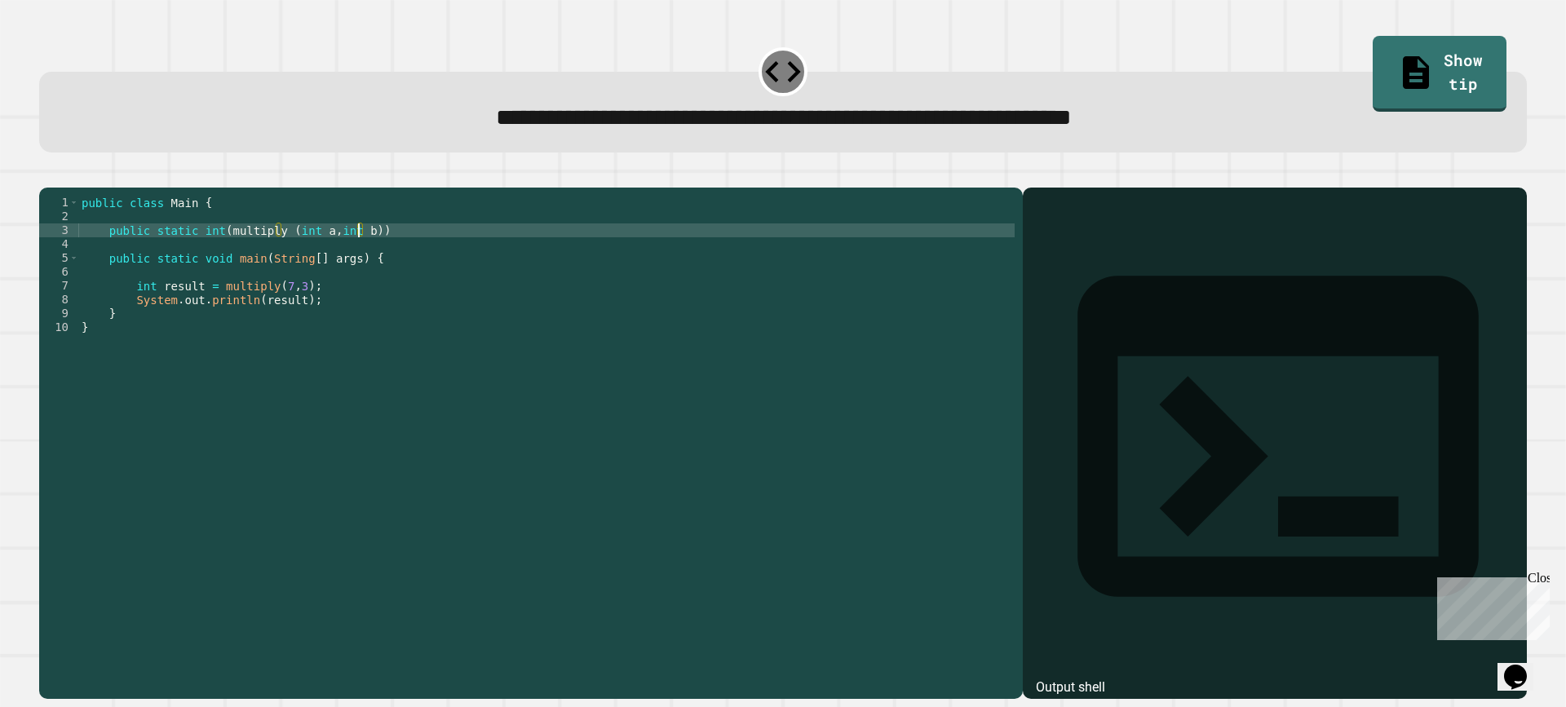
scroll to position [0, 20]
click at [401, 261] on div "public class Main { public static int ( multiply ( int a , int b )) public stat…" at bounding box center [546, 425] width 936 height 458
click at [47, 175] on button "button" at bounding box center [47, 175] width 0 height 0
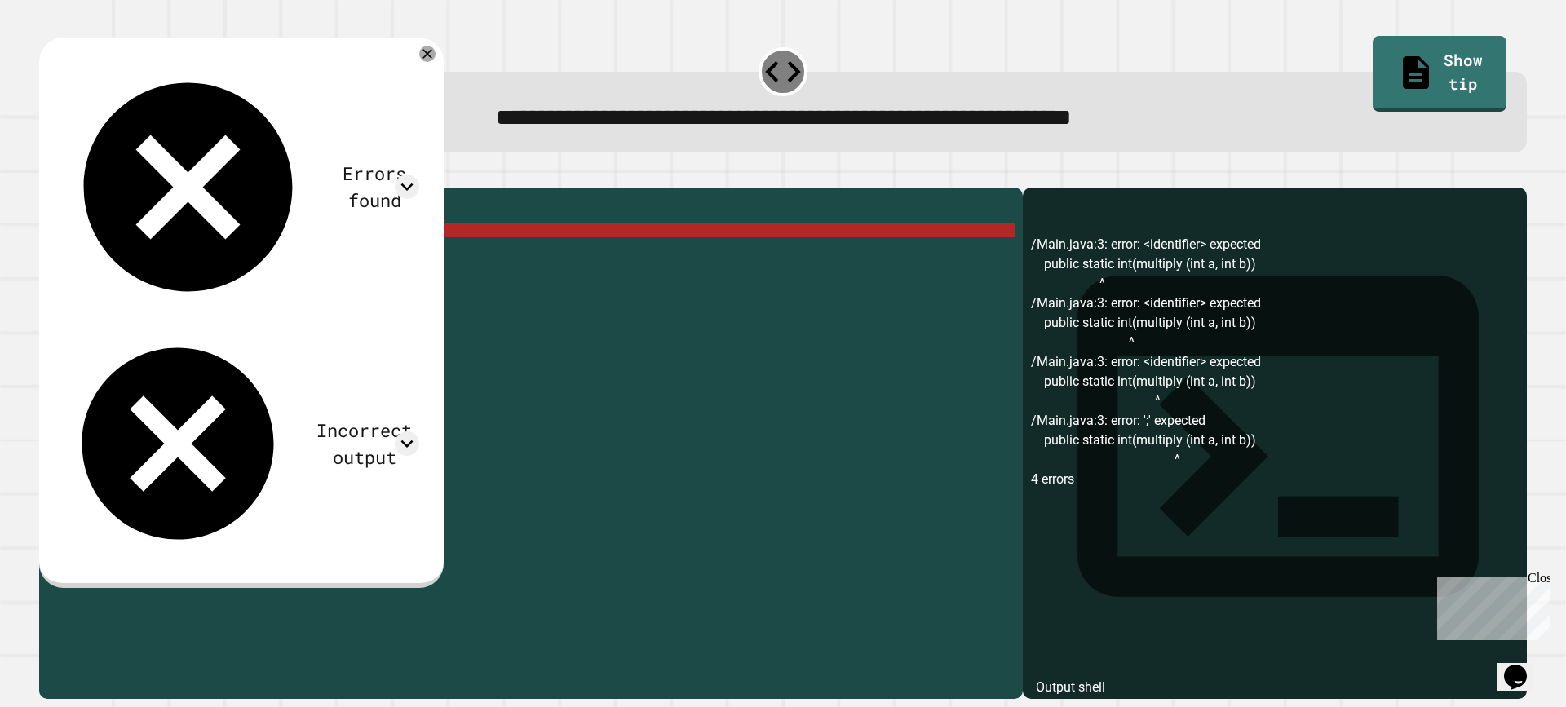
click at [387, 253] on div "public class Main { public static int ( multiply ( int a , int b )) public stat…" at bounding box center [546, 425] width 936 height 458
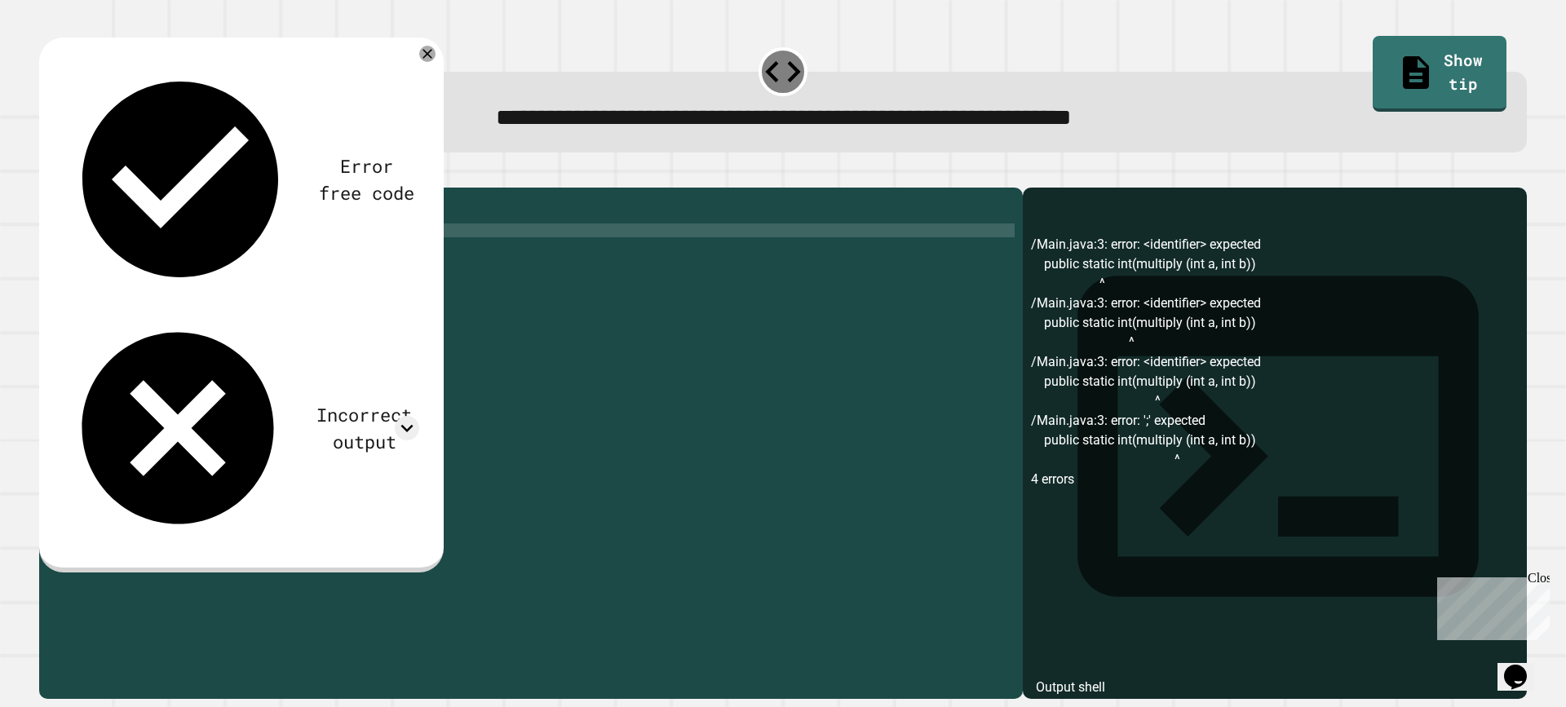
click at [217, 256] on div "public class Main { public static int ( multiply ( int a , int b )) ; public st…" at bounding box center [546, 425] width 936 height 458
click at [47, 175] on button "button" at bounding box center [47, 175] width 0 height 0
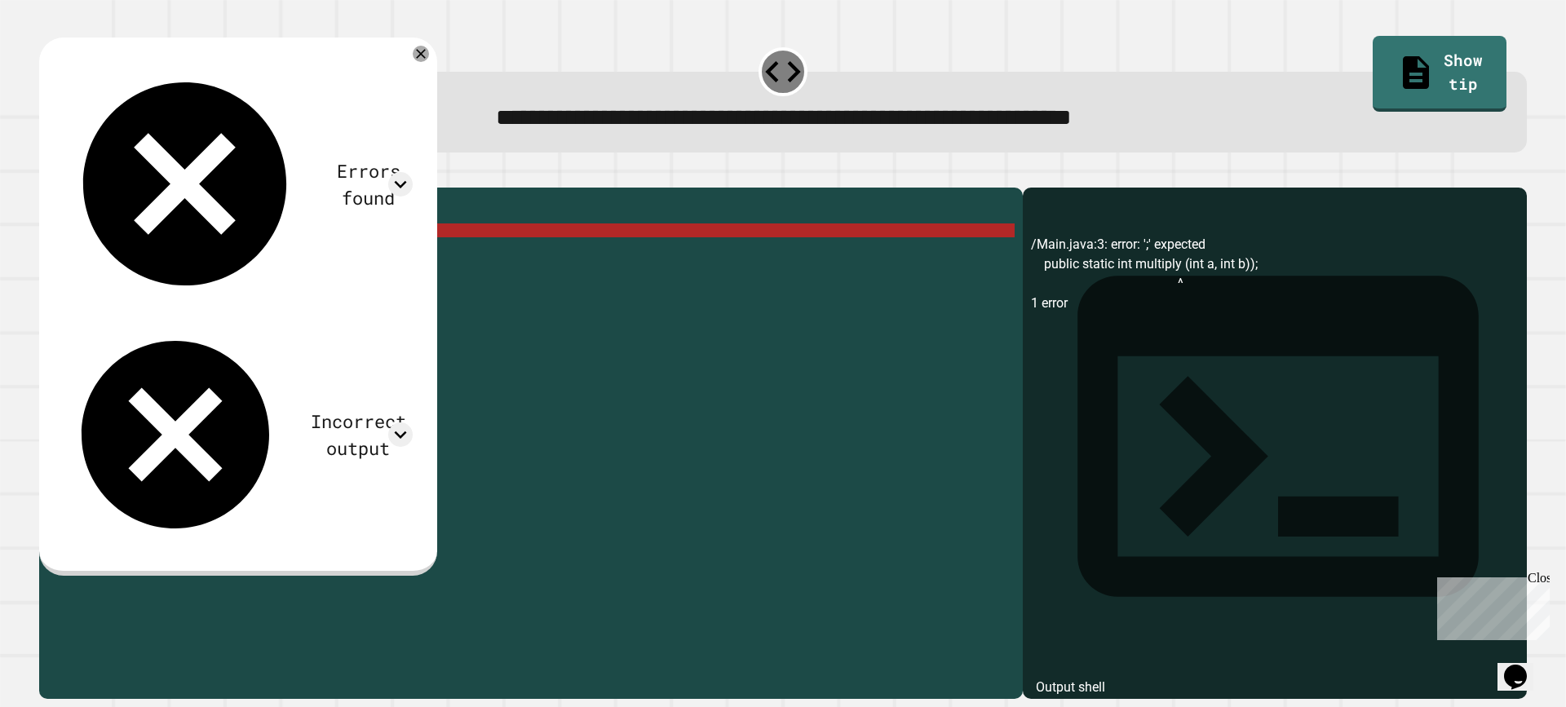
click at [410, 256] on div "public class Main { public static int multiply ( int a , int b )) ; public stat…" at bounding box center [546, 425] width 936 height 458
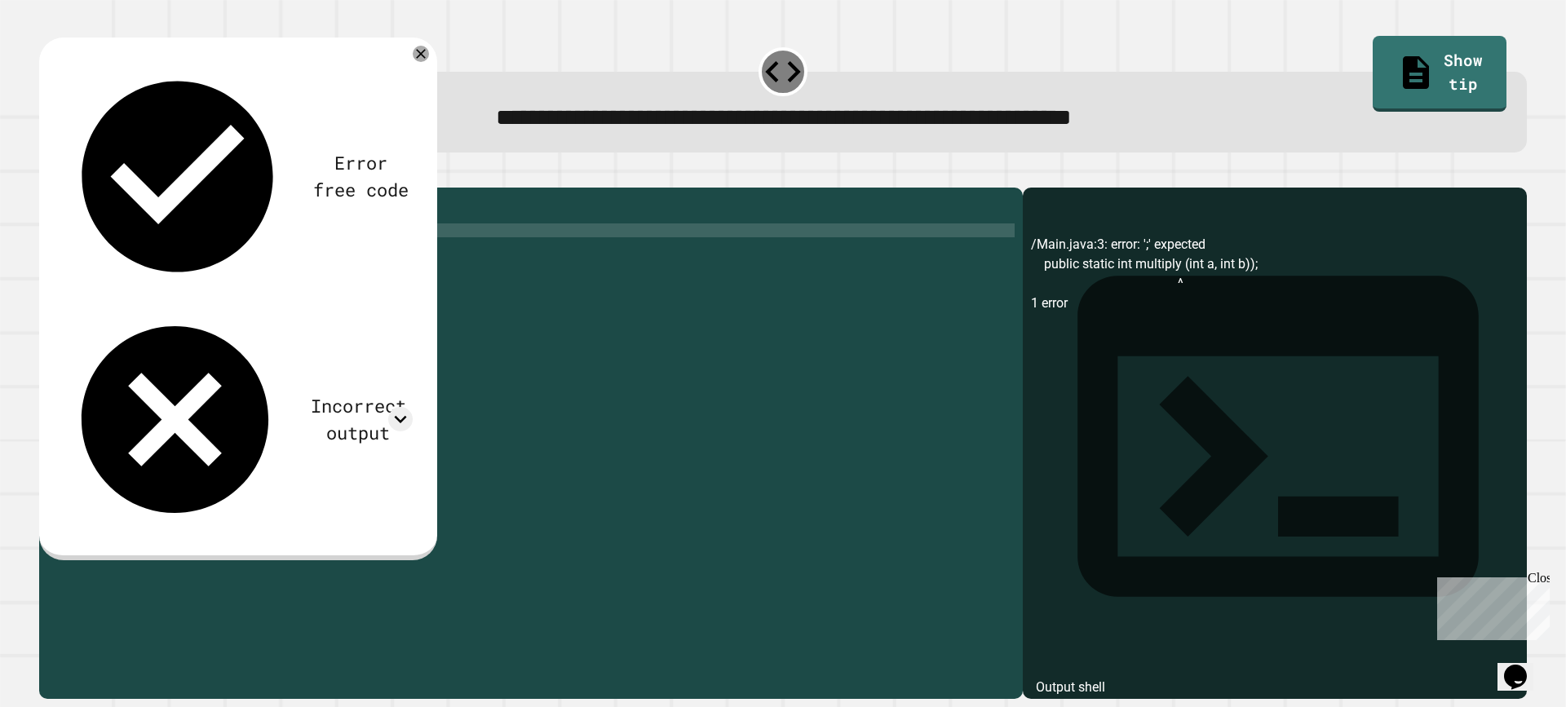
click at [47, 175] on icon "button" at bounding box center [47, 175] width 0 height 0
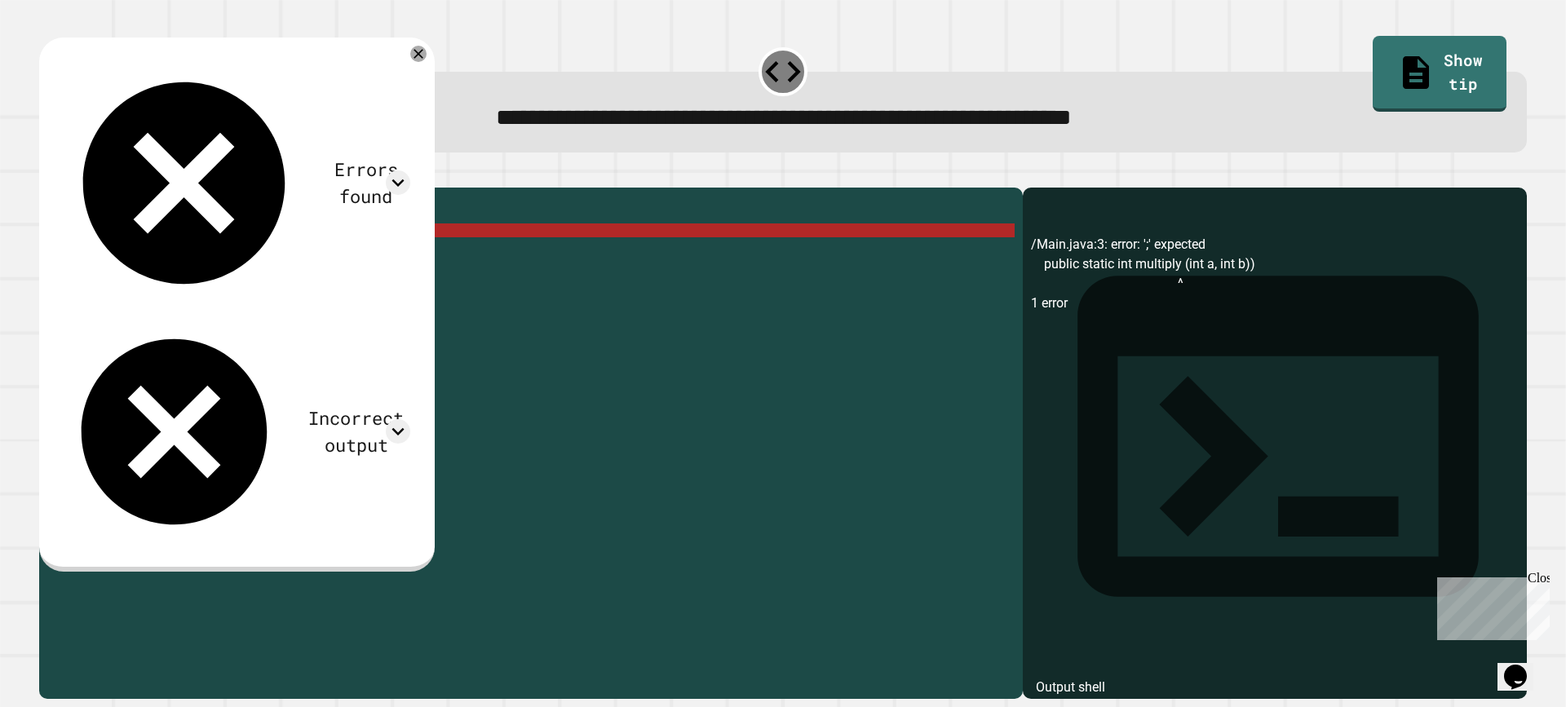
click at [304, 254] on div "public class Main { public static int multiply ( int a , int b )) public static…" at bounding box center [546, 425] width 936 height 458
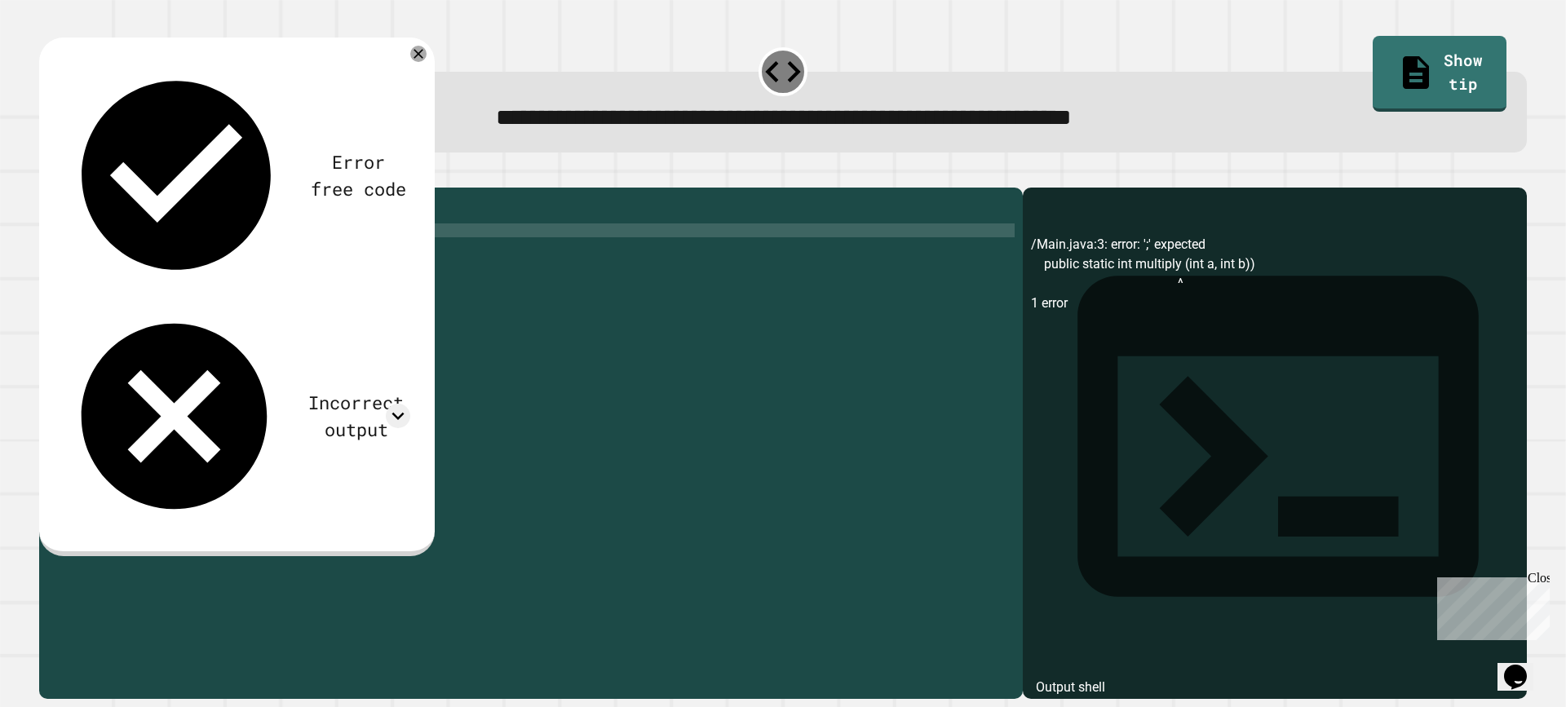
click at [326, 255] on div "public class Main { public static int multiply ( a , int b )) public static voi…" at bounding box center [546, 425] width 936 height 458
click at [279, 257] on div "public class Main { public static int multiply ( a , b )) public static void ma…" at bounding box center [546, 425] width 936 height 458
click at [47, 175] on icon "button" at bounding box center [47, 175] width 0 height 0
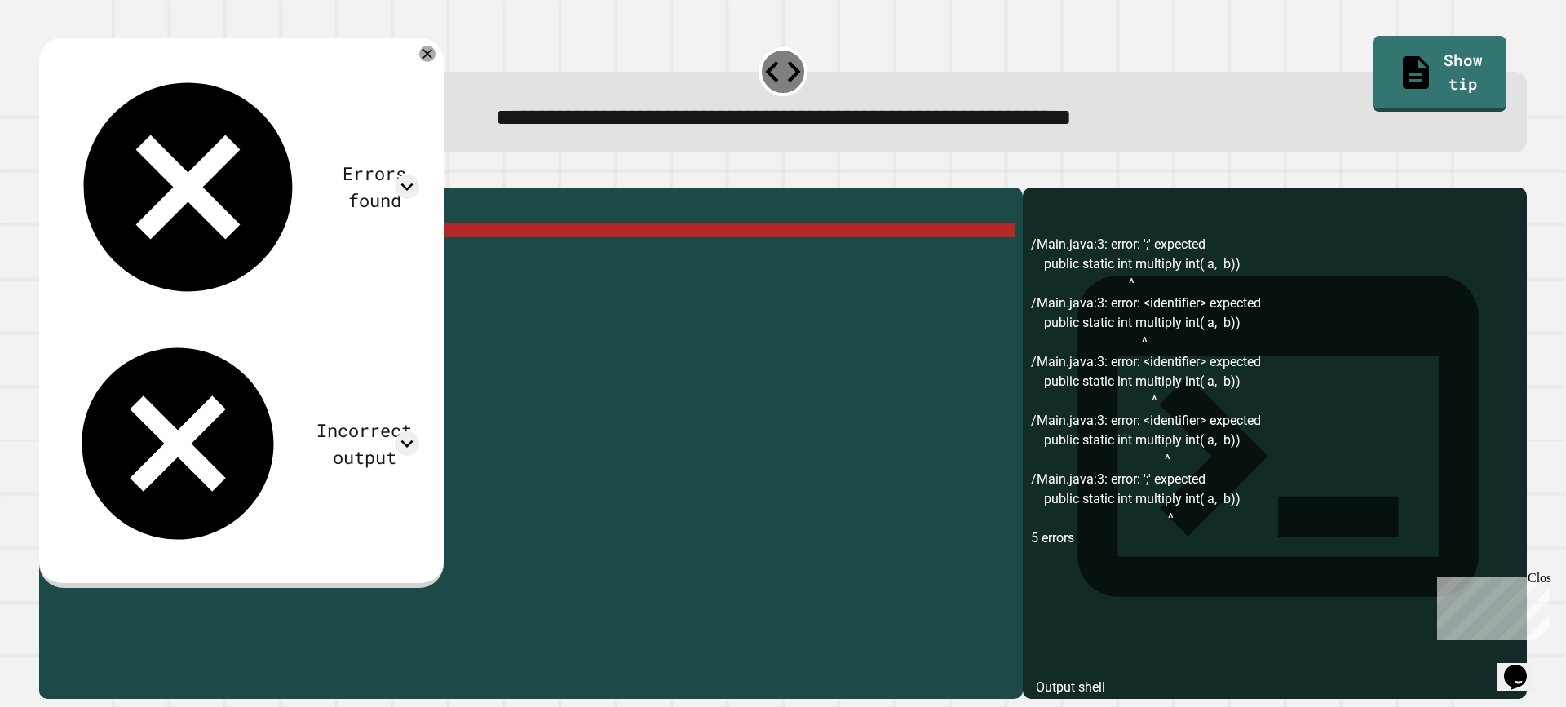
click at [325, 255] on div "public class Main { public static int multiply int ( a , b )) public static voi…" at bounding box center [546, 425] width 936 height 458
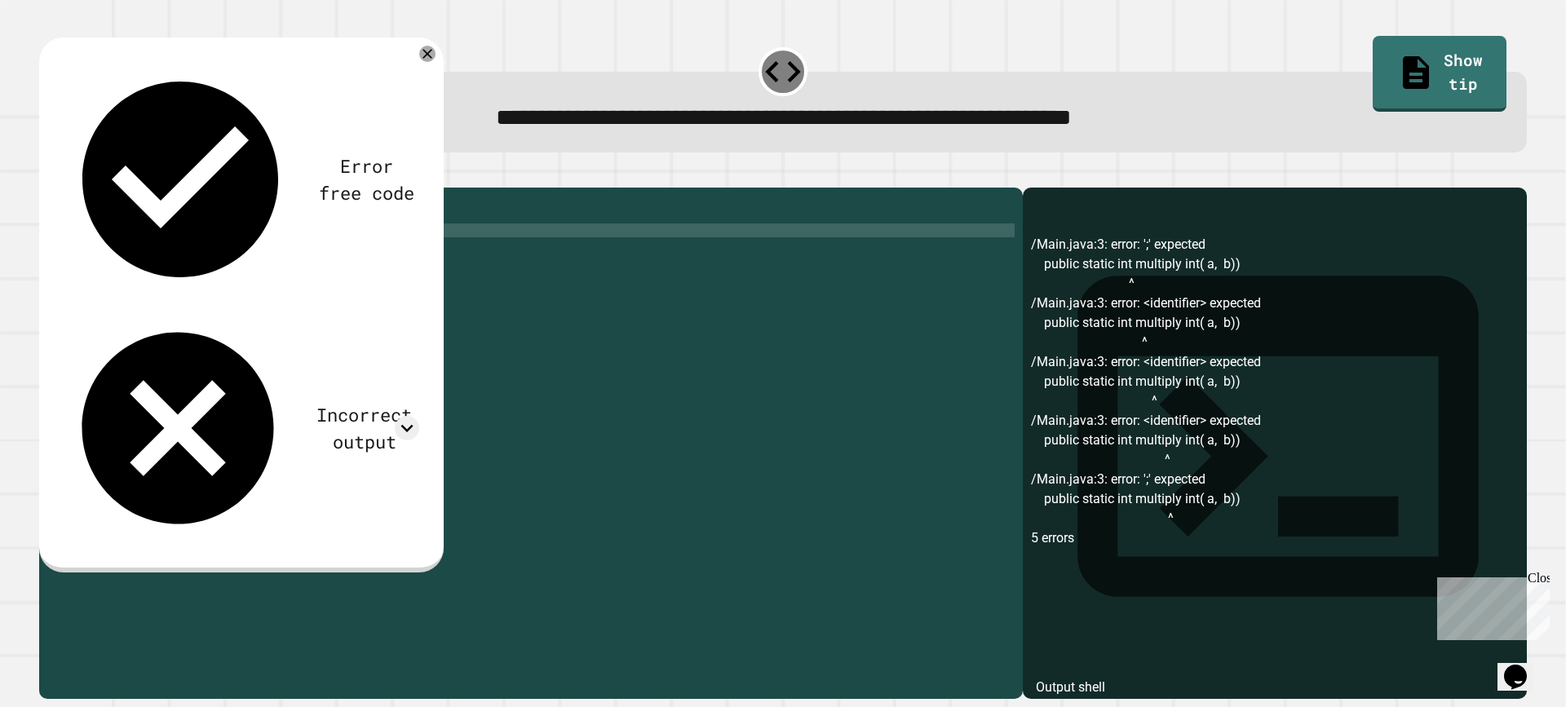
click at [63, 188] on icon "button" at bounding box center [58, 184] width 9 height 11
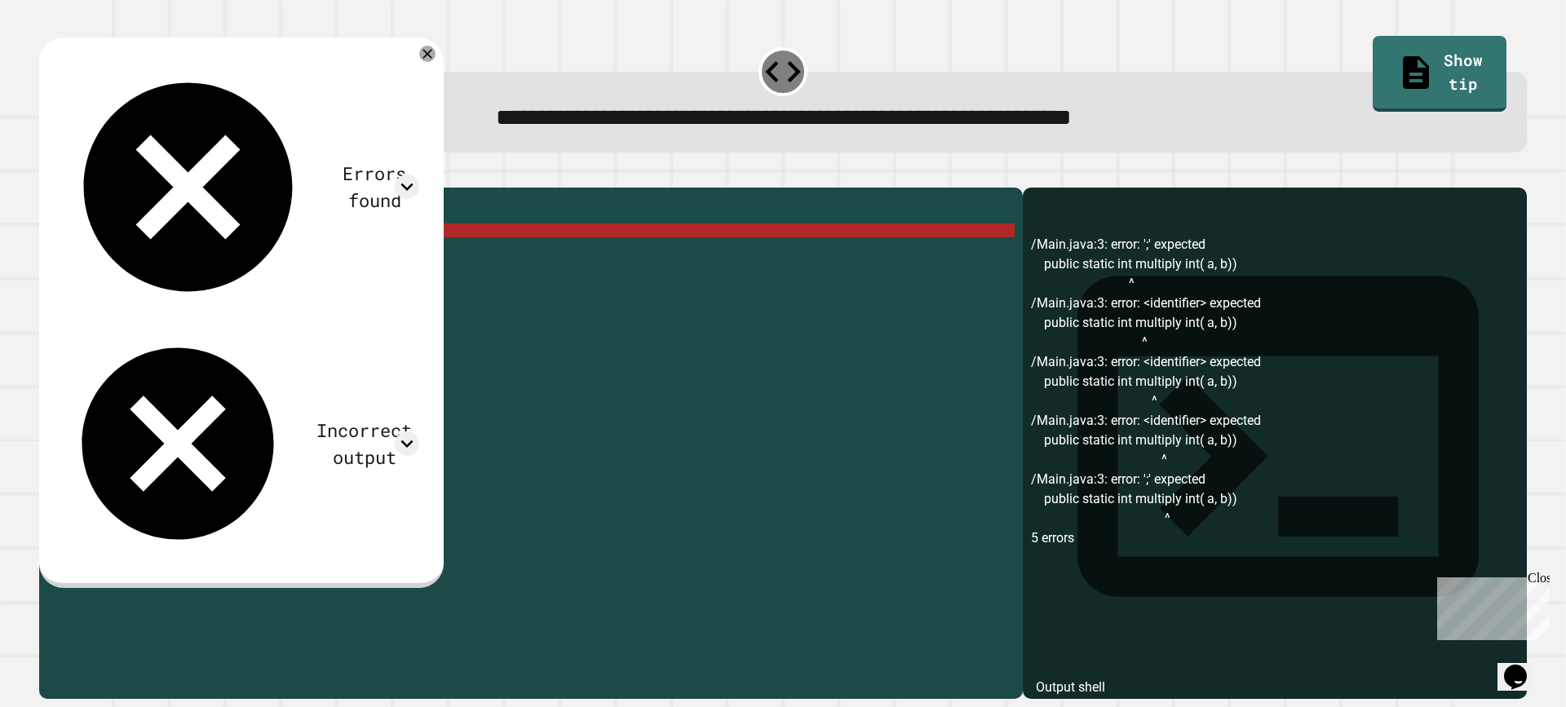
click at [311, 252] on div "public class Main { public static int multiply int ( a , b )) public static voi…" at bounding box center [546, 425] width 936 height 458
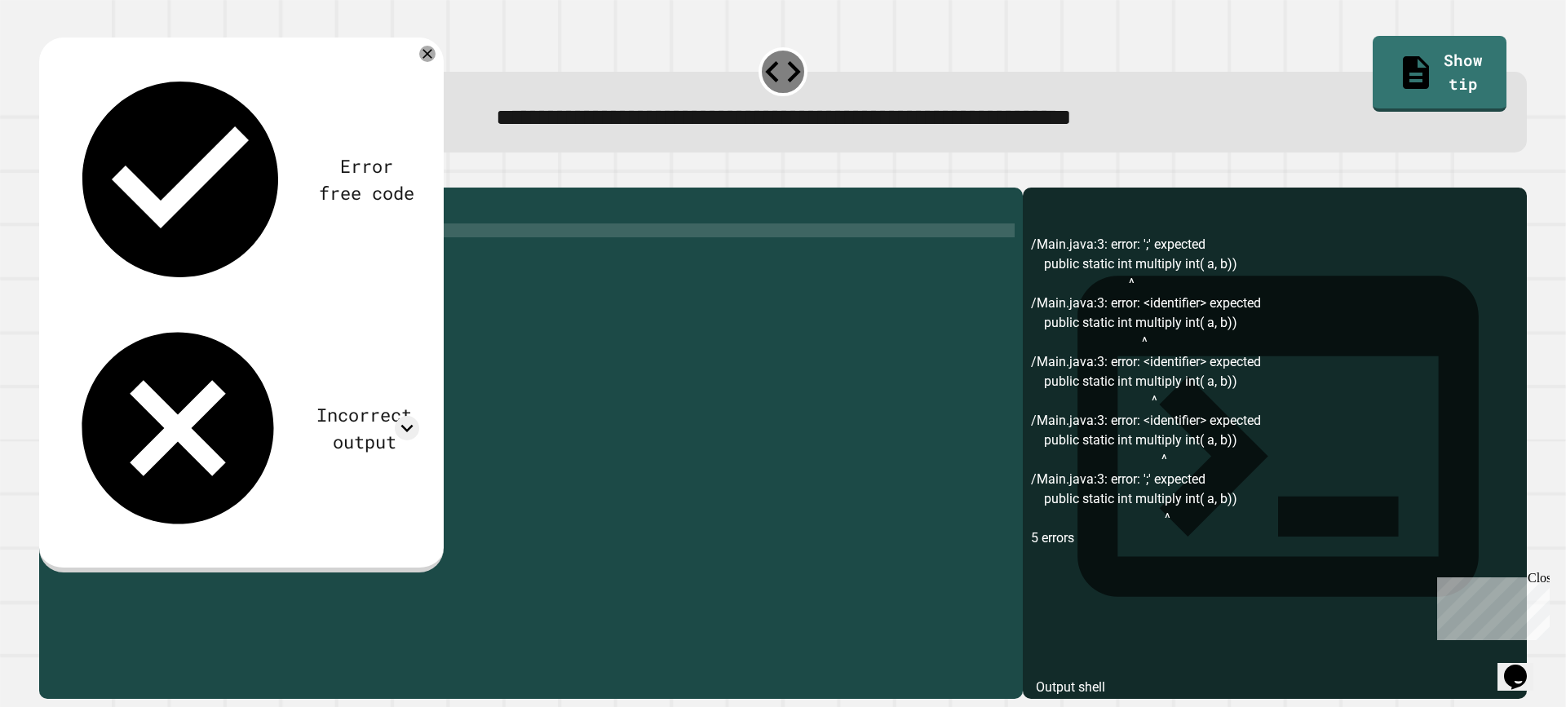
click at [47, 175] on button "button" at bounding box center [47, 175] width 0 height 0
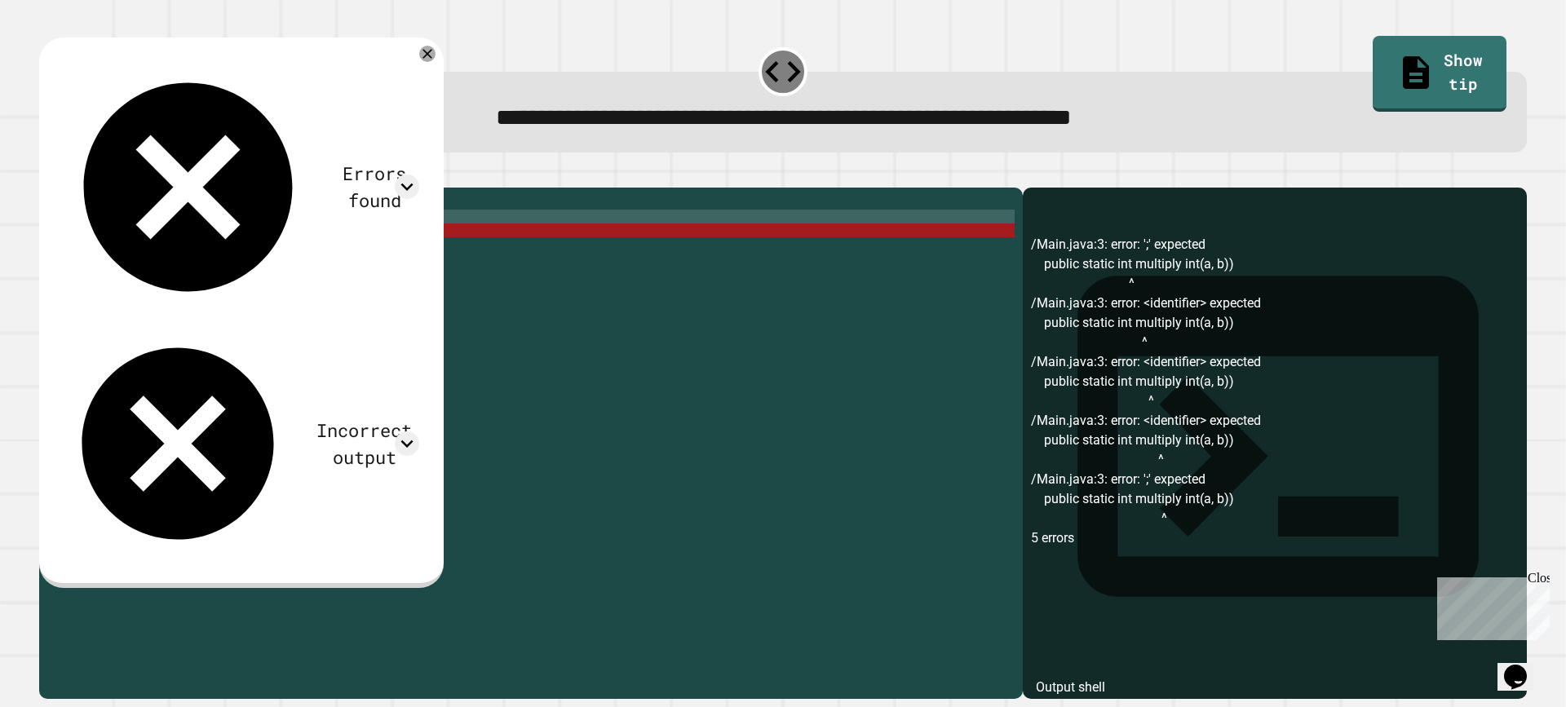
scroll to position [0, 0]
click at [365, 241] on div "public class Main { public static int multiply int ( a , b )) public static voi…" at bounding box center [546, 425] width 936 height 458
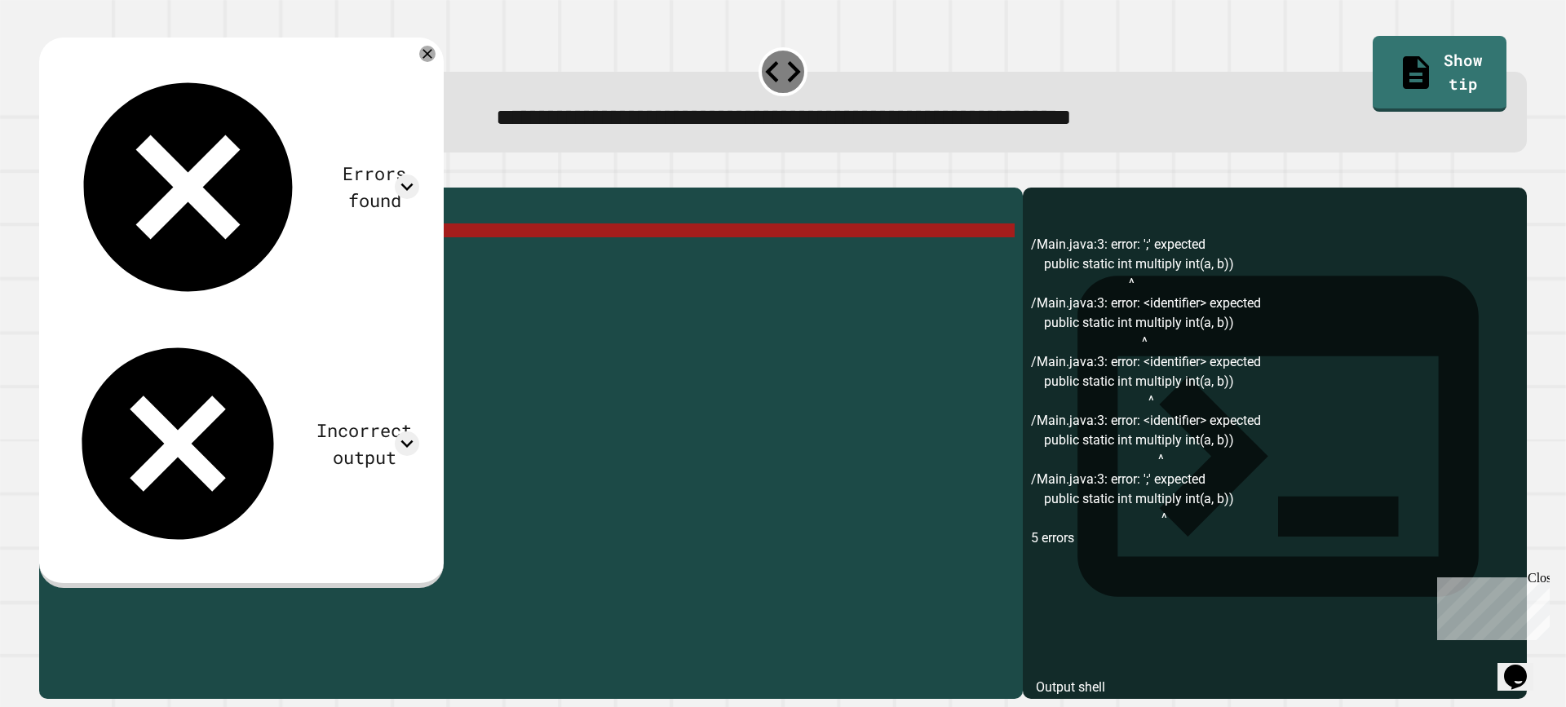
drag, startPoint x: 356, startPoint y: 258, endPoint x: 272, endPoint y: 259, distance: 84.0
click at [272, 259] on div "public class Main { public static int multiply int ( a , b )) public static voi…" at bounding box center [546, 425] width 936 height 458
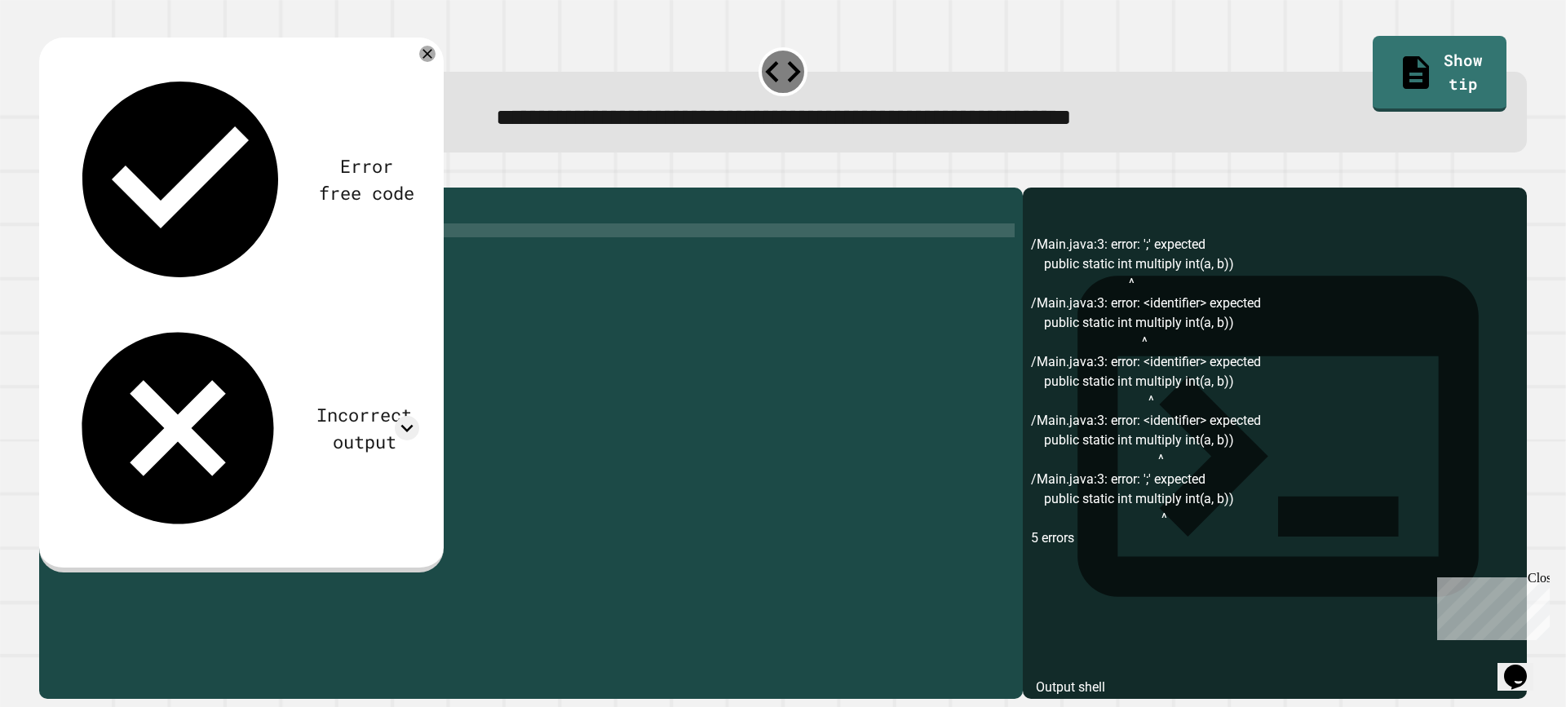
scroll to position [0, 19]
type textarea "**********"
click at [47, 175] on icon "button" at bounding box center [47, 175] width 0 height 0
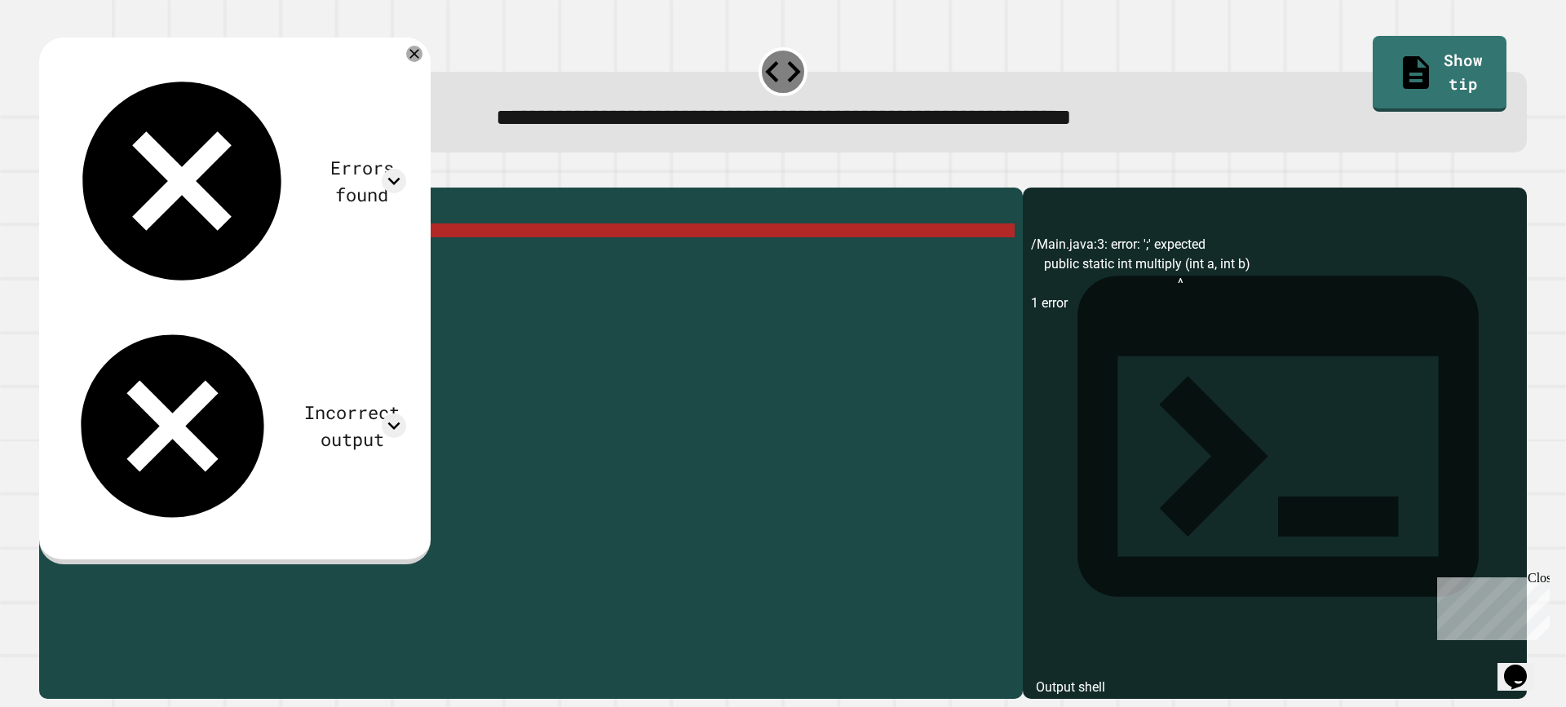
click at [413, 251] on div "public class Main { public static int multiply ( int a , int b ) public static …" at bounding box center [546, 425] width 936 height 458
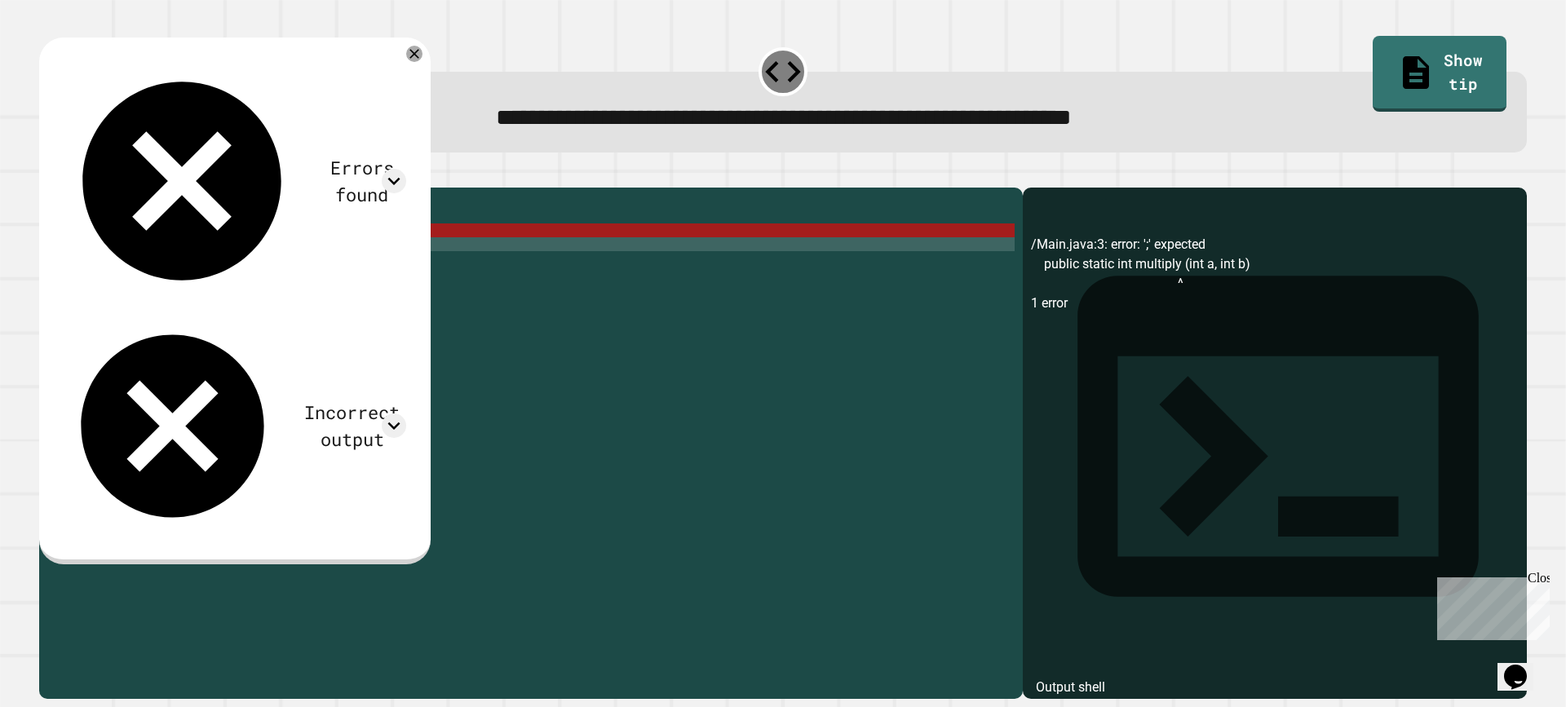
click at [413, 263] on div "public class Main { public static int multiply ( int a , int b ) public static …" at bounding box center [546, 425] width 936 height 458
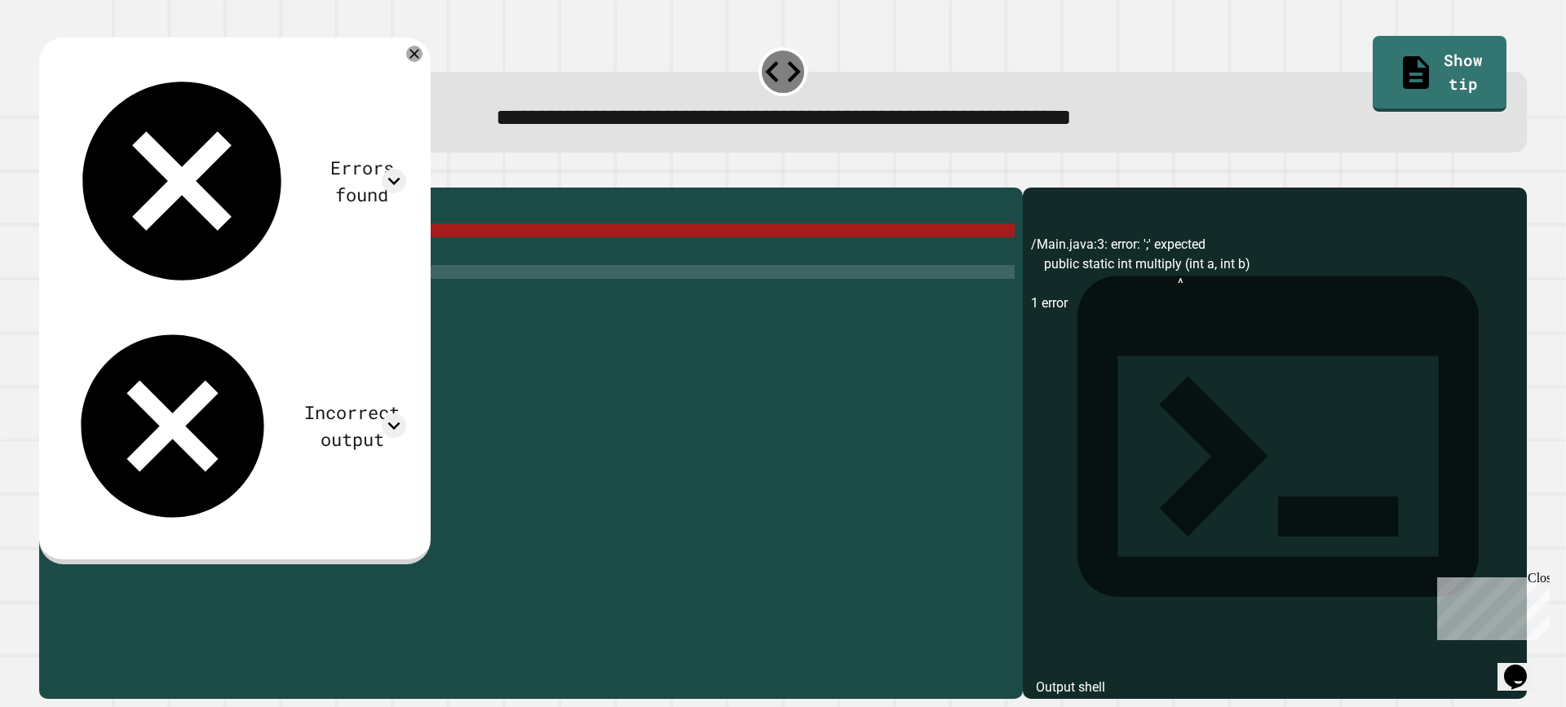
click at [395, 294] on div "public class Main { public static int multiply ( int a , int b ) public static …" at bounding box center [546, 425] width 936 height 458
click at [60, 182] on icon "button" at bounding box center [58, 184] width 9 height 11
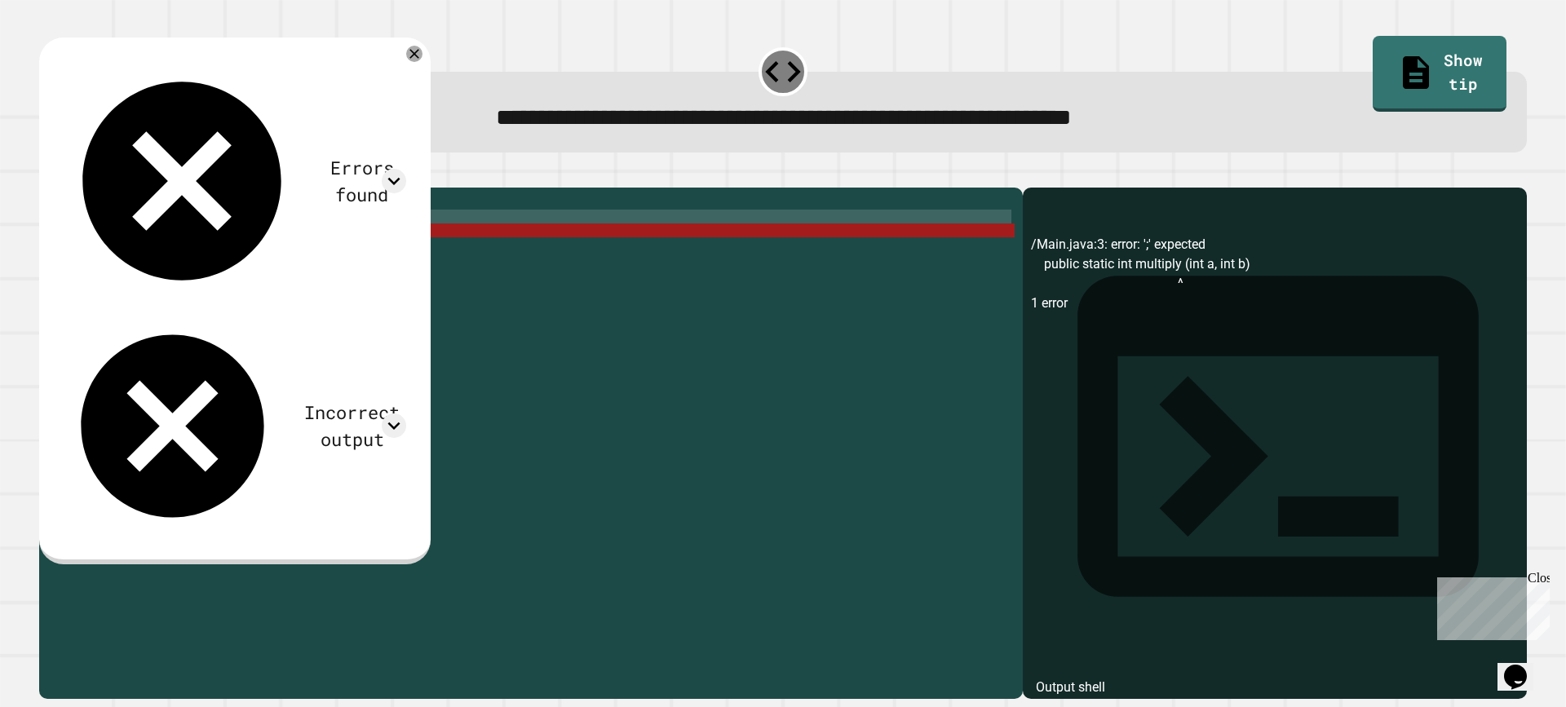
click at [383, 248] on div "public class Main { public static int multiply ( int a , int b ) public static …" at bounding box center [546, 425] width 936 height 458
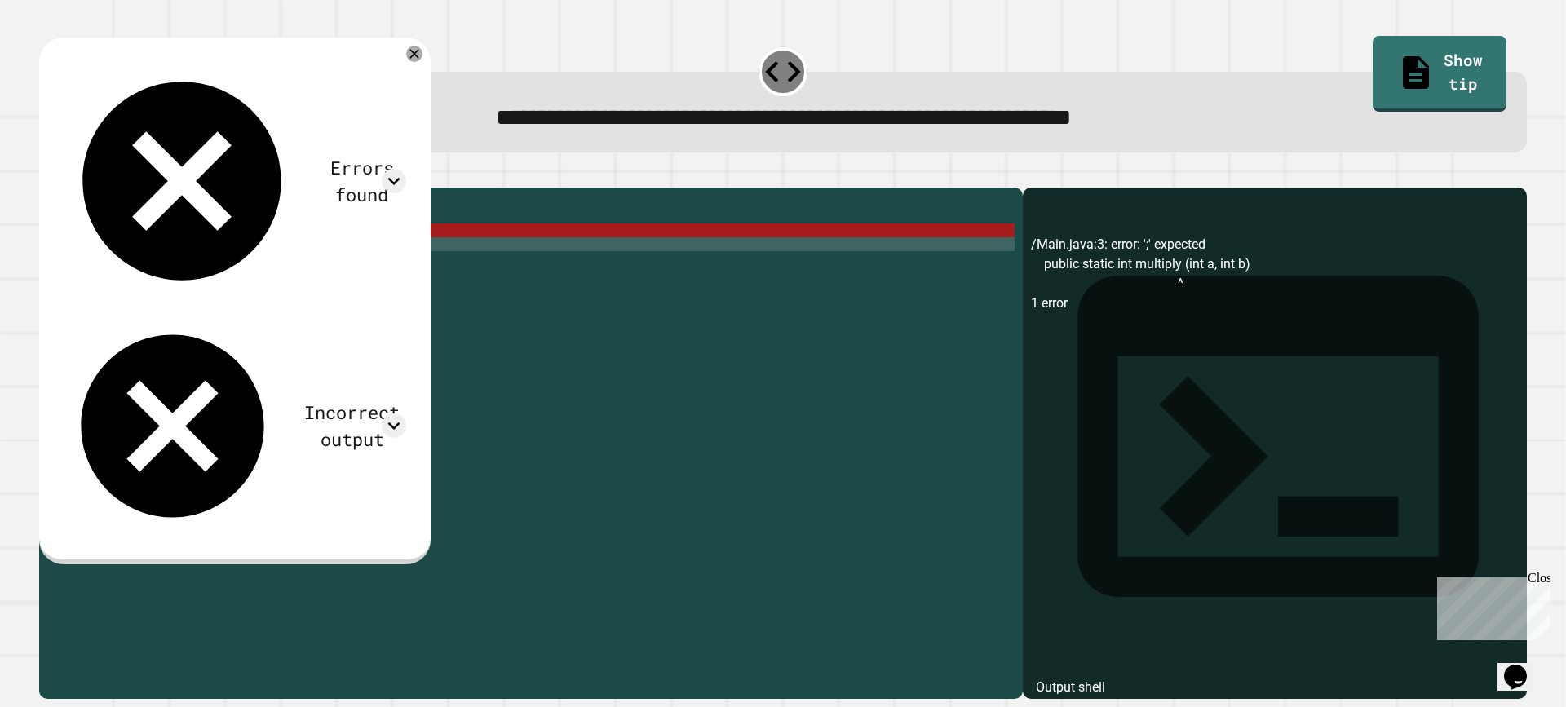
click at [383, 267] on div "public class Main { public static int multiply ( int a , int b ) public static …" at bounding box center [546, 425] width 936 height 458
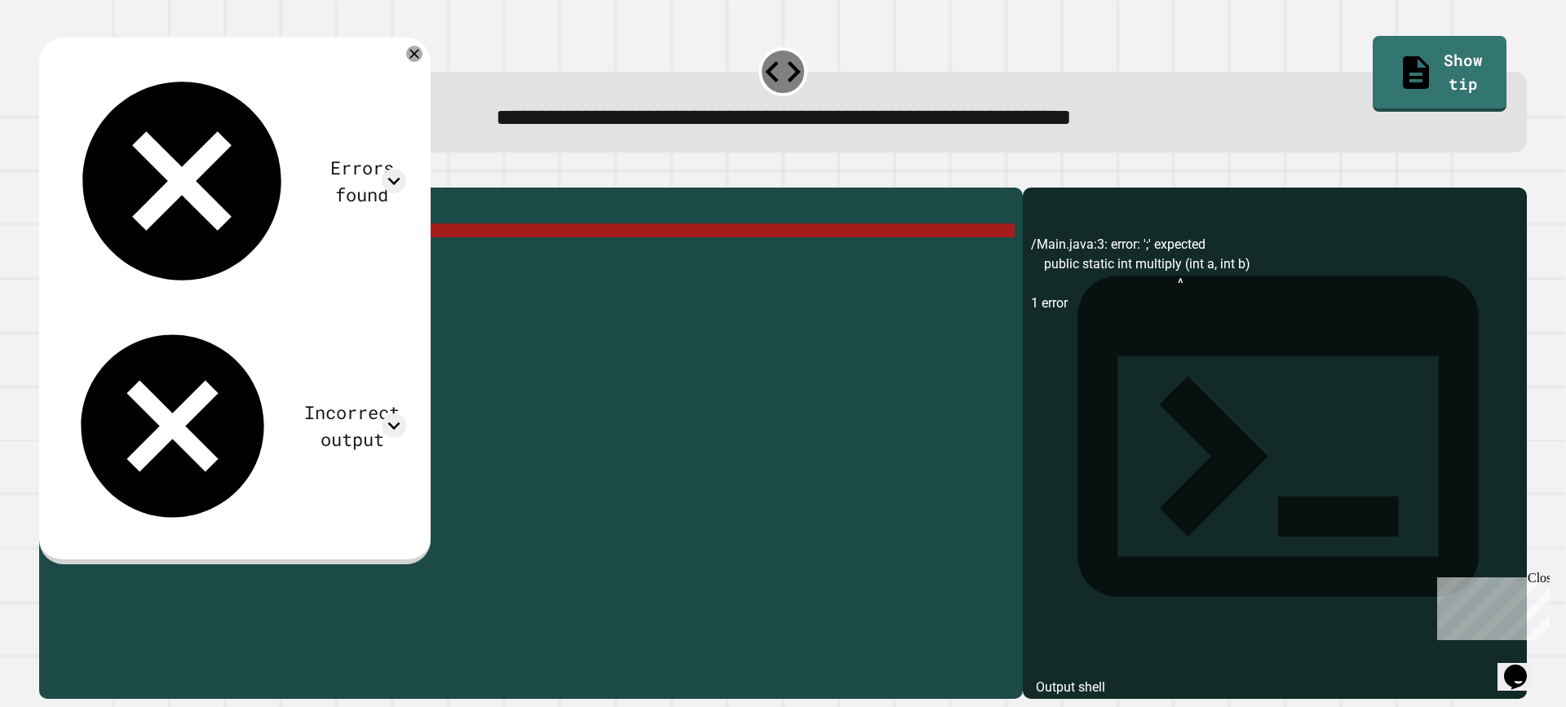
drag, startPoint x: 379, startPoint y: 255, endPoint x: 274, endPoint y: 251, distance: 104.5
click at [274, 251] on div "public class Main { public static int multiply ( int a , int b ) public static …" at bounding box center [546, 425] width 936 height 458
click at [113, 276] on div "public class Main { public static int multiply ( int a , int b ) public static …" at bounding box center [546, 425] width 936 height 458
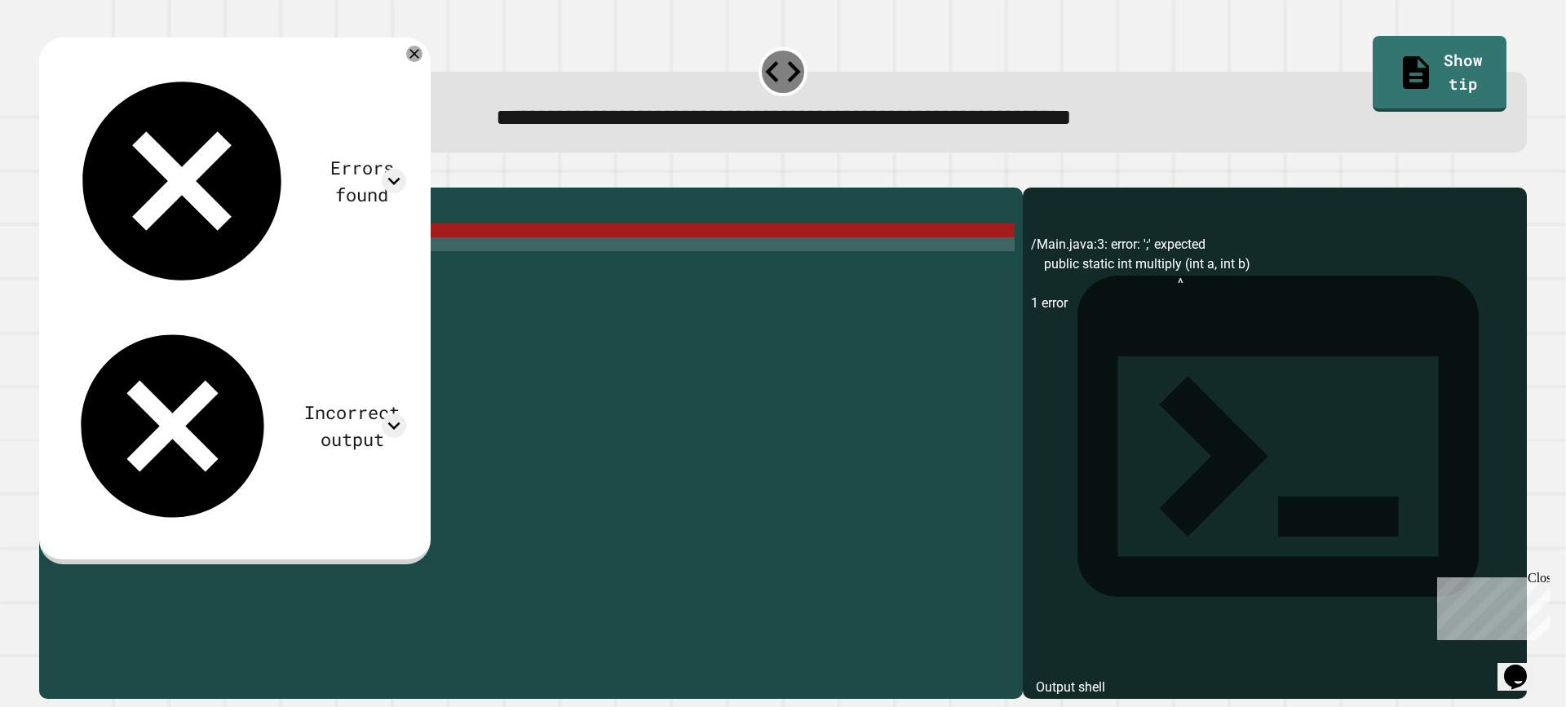
click at [113, 272] on div "**********" at bounding box center [783, 353] width 1566 height 707
